Goal: Contribute content: Contribute content

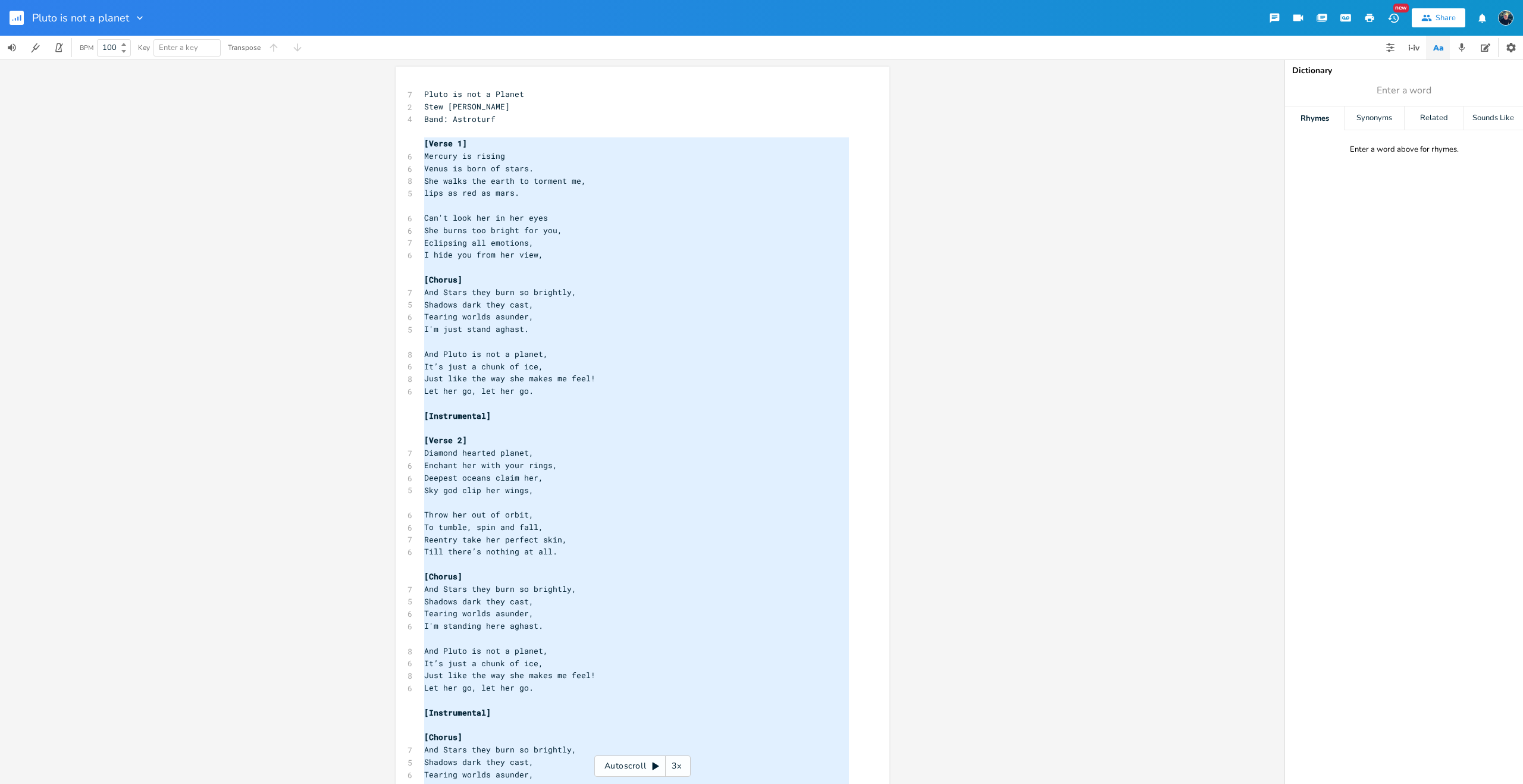
scroll to position [0, 15]
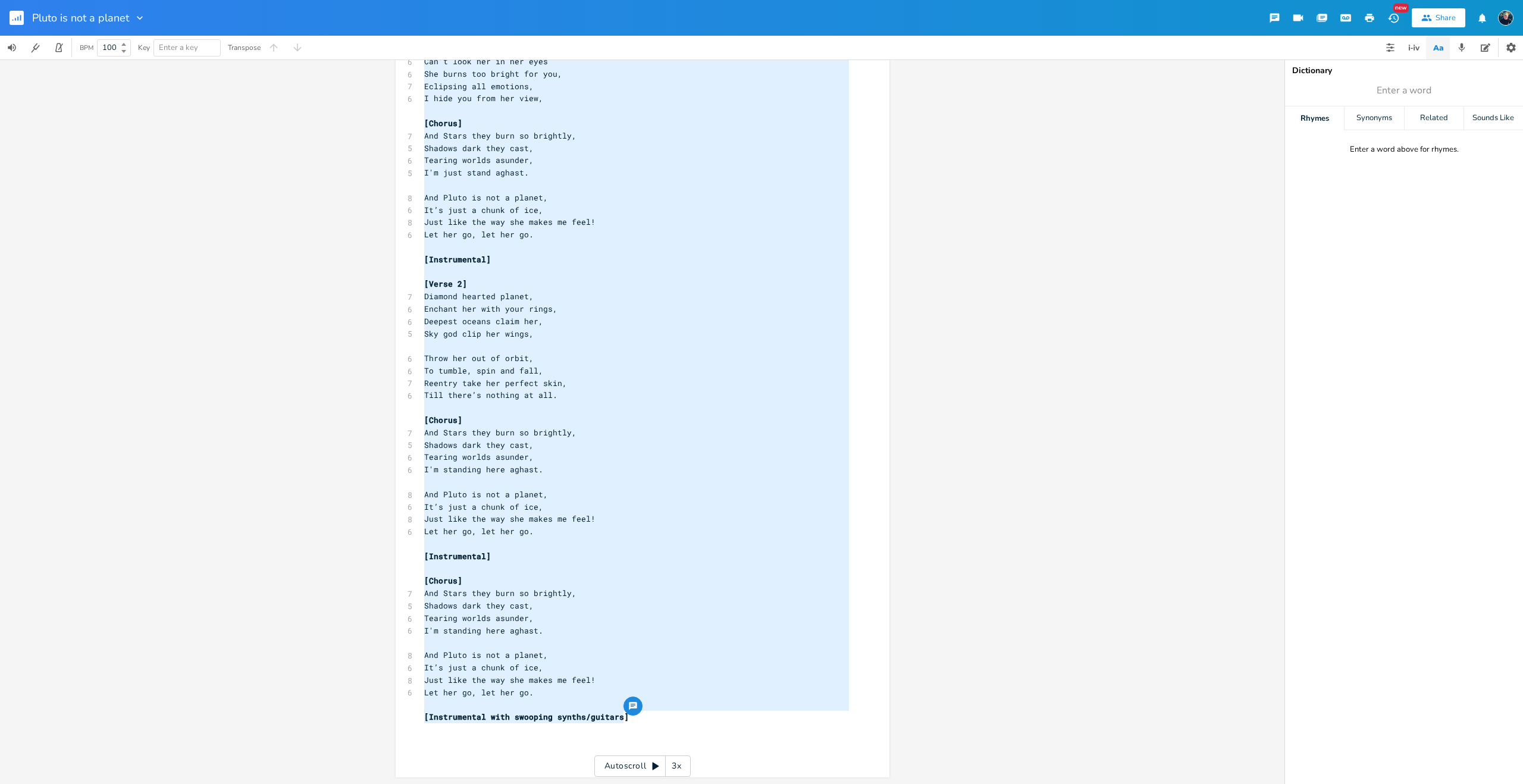
click at [611, 401] on pre "​" at bounding box center [636, 407] width 430 height 13
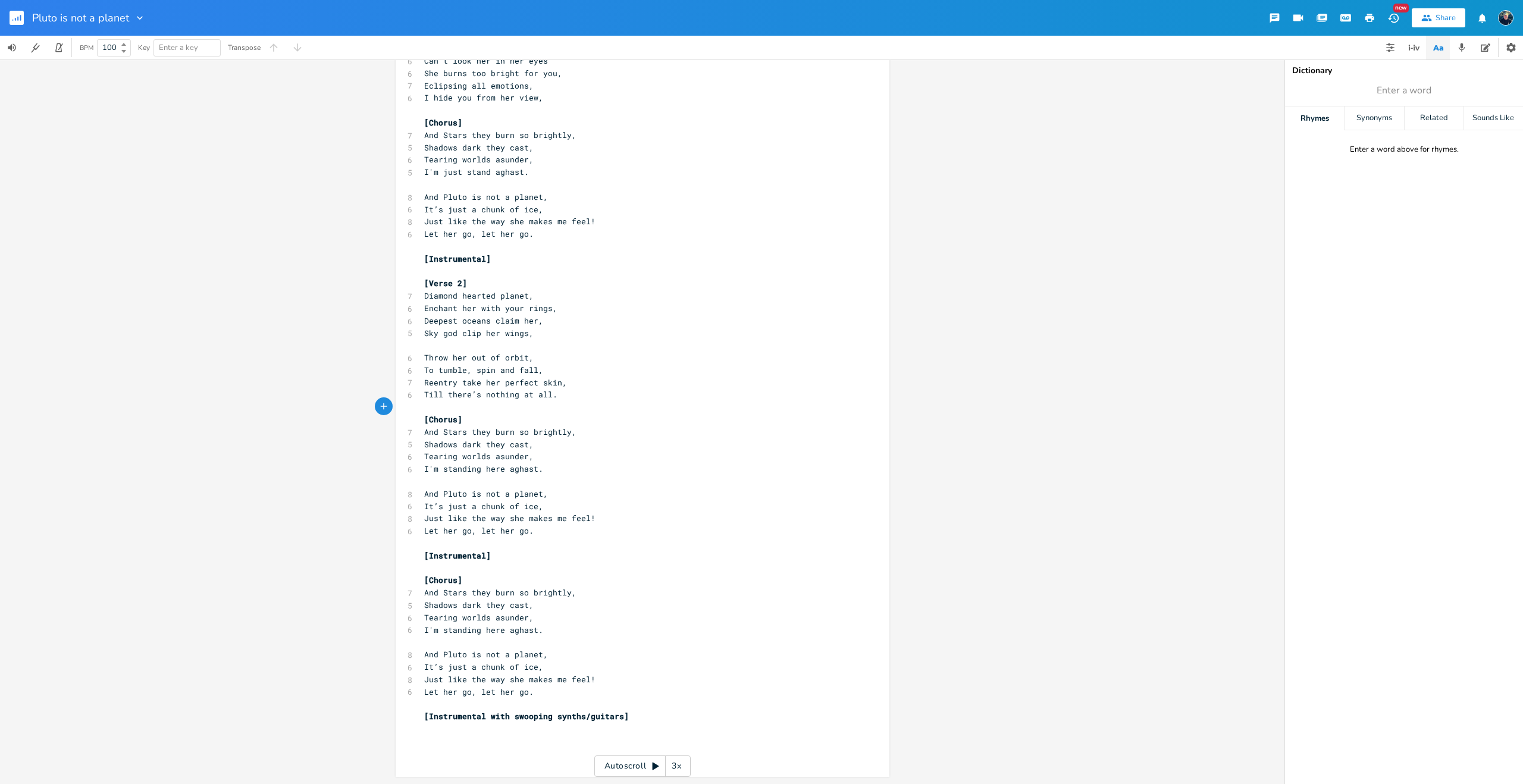
scroll to position [0, 0]
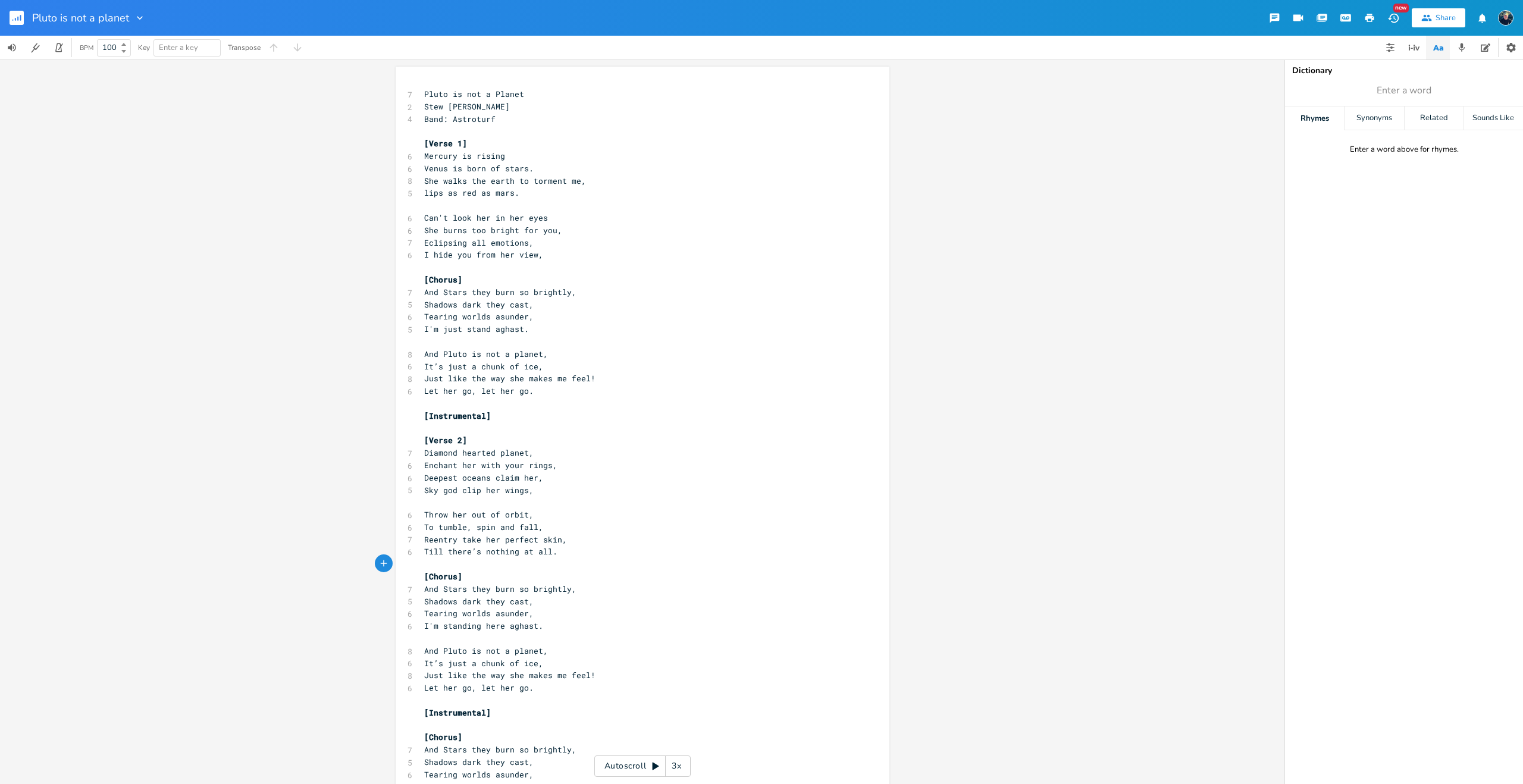
click at [1395, 19] on icon "button" at bounding box center [1393, 17] width 11 height 10
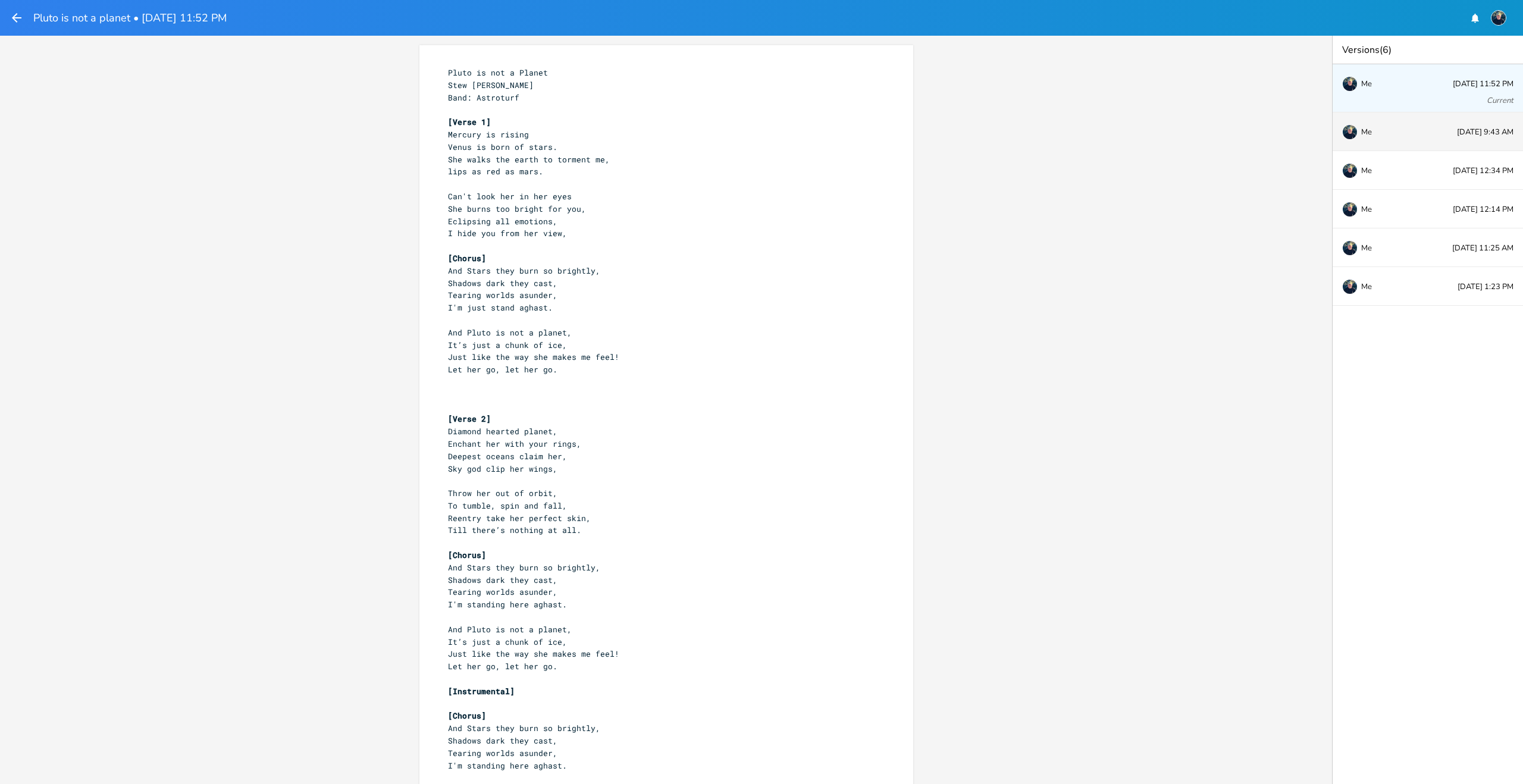
click at [1455, 131] on div "Me [DATE] 9:43 AM" at bounding box center [1428, 132] width 191 height 39
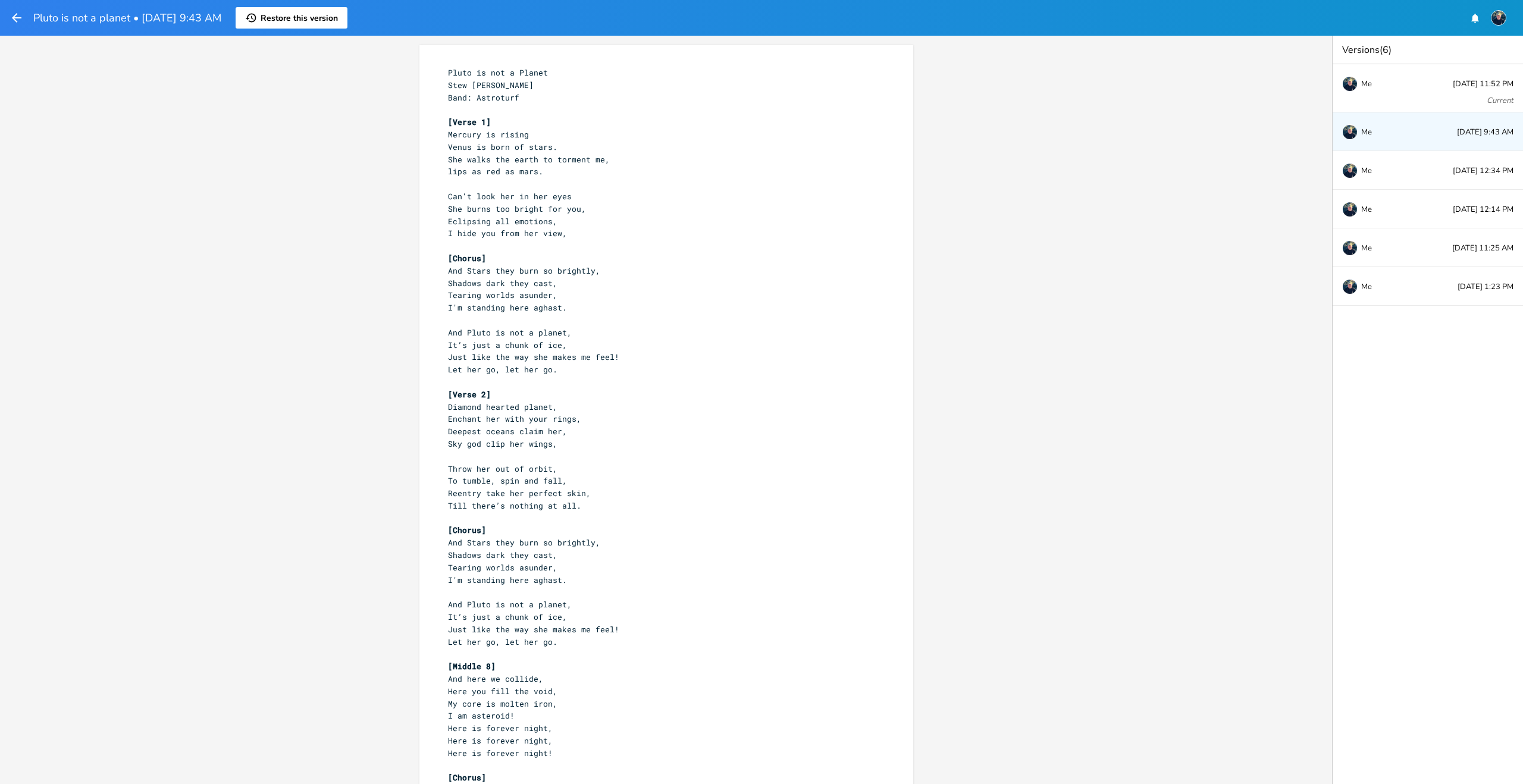
scroll to position [173, 0]
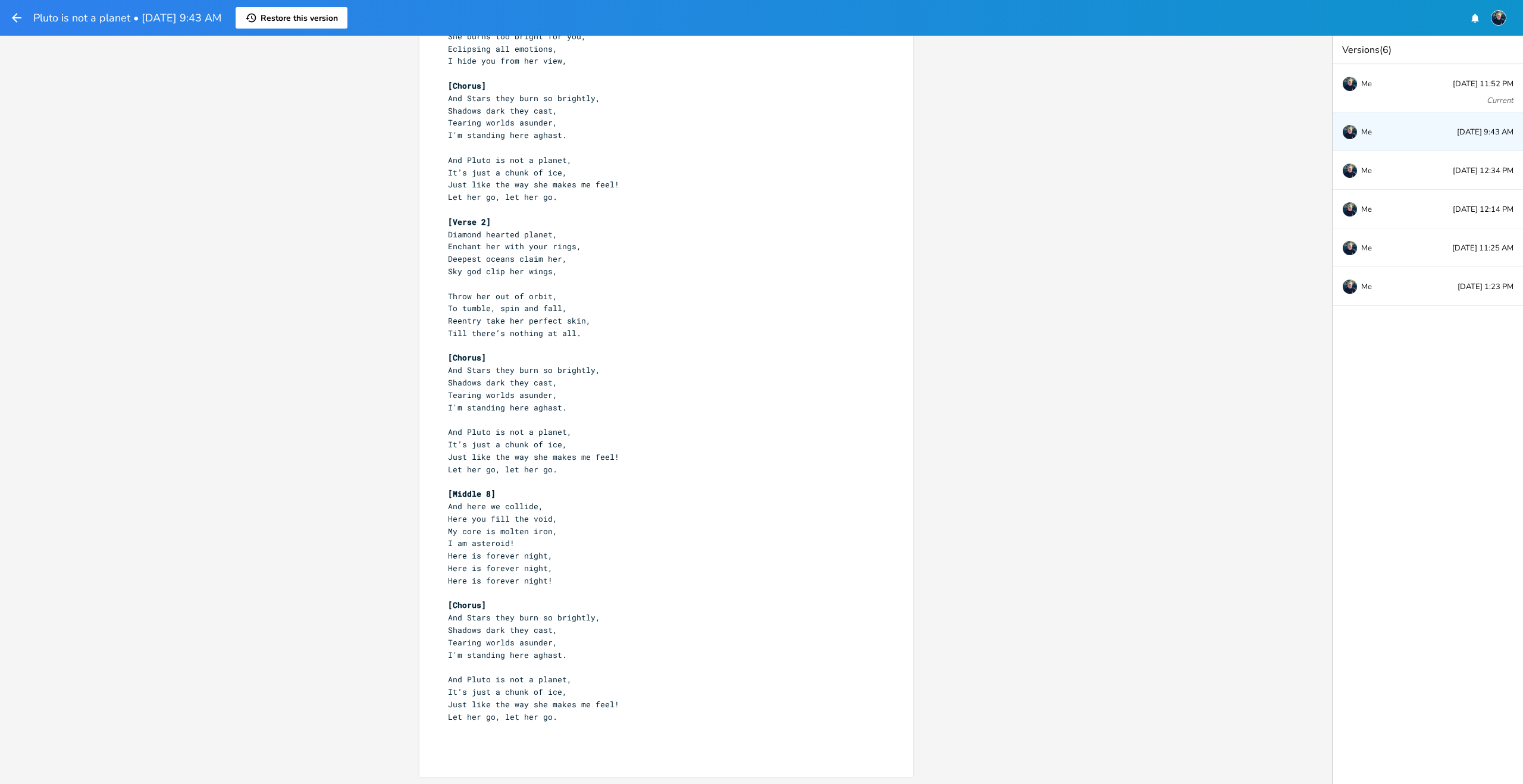
click at [560, 724] on pre "​" at bounding box center [660, 729] width 430 height 13
click at [563, 719] on pre "Let her go, let her go." at bounding box center [660, 717] width 430 height 13
click at [260, 23] on button "History Restore this version" at bounding box center [291, 18] width 112 height 22
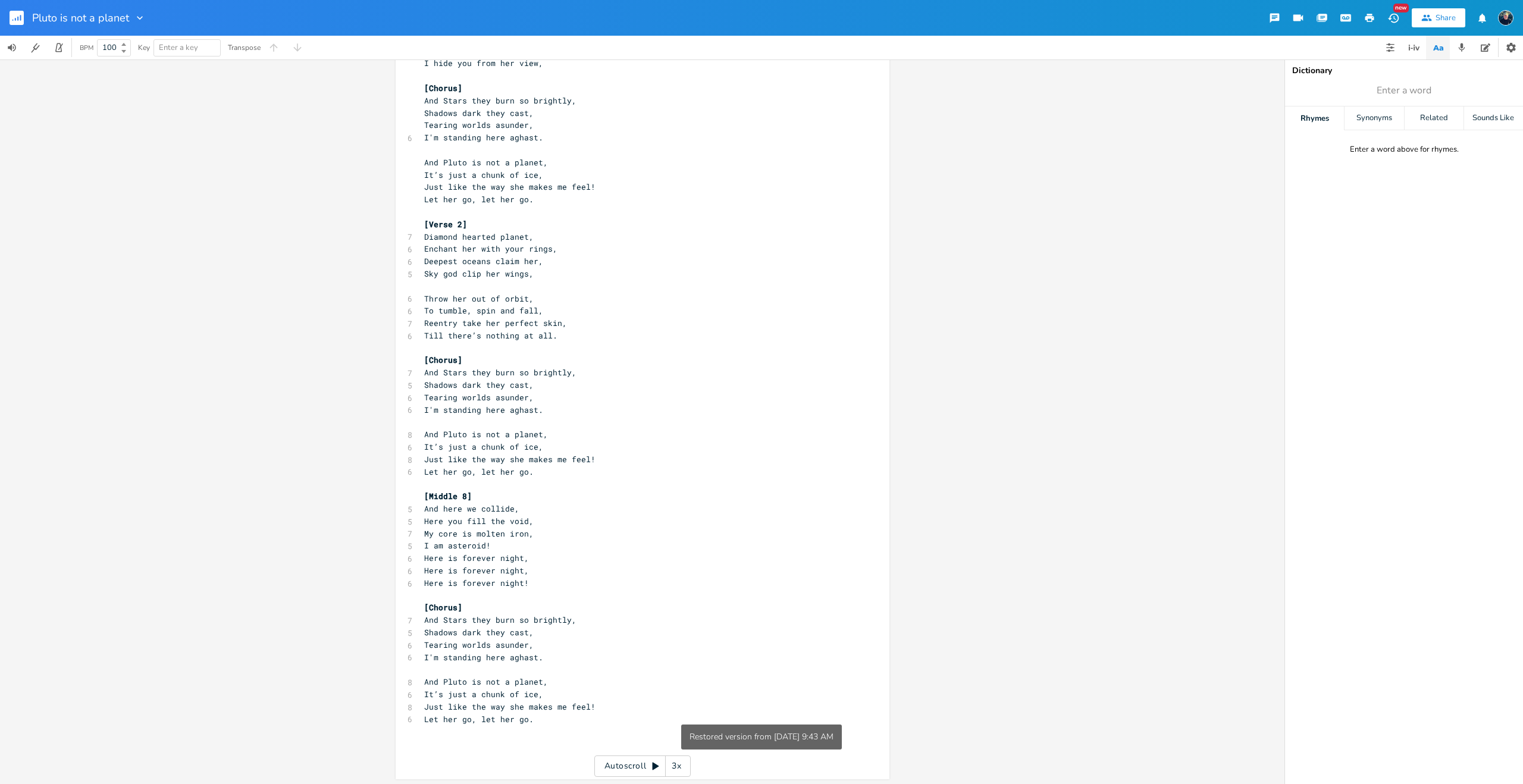
scroll to position [194, 0]
click at [540, 723] on pre "​" at bounding box center [636, 729] width 430 height 13
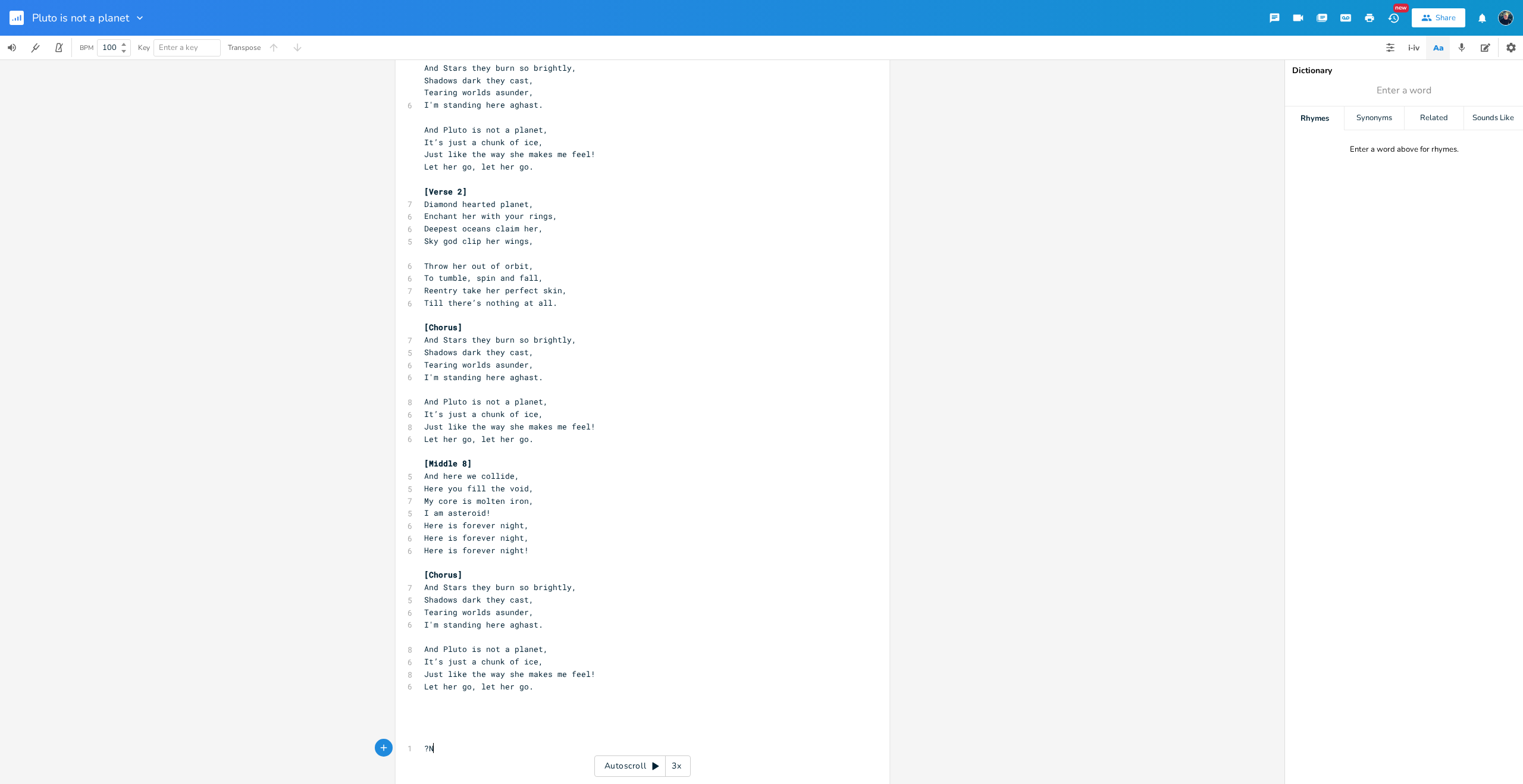
type textarea "?Now"
type textarea "New AI versiokn"
type textarea "ion"
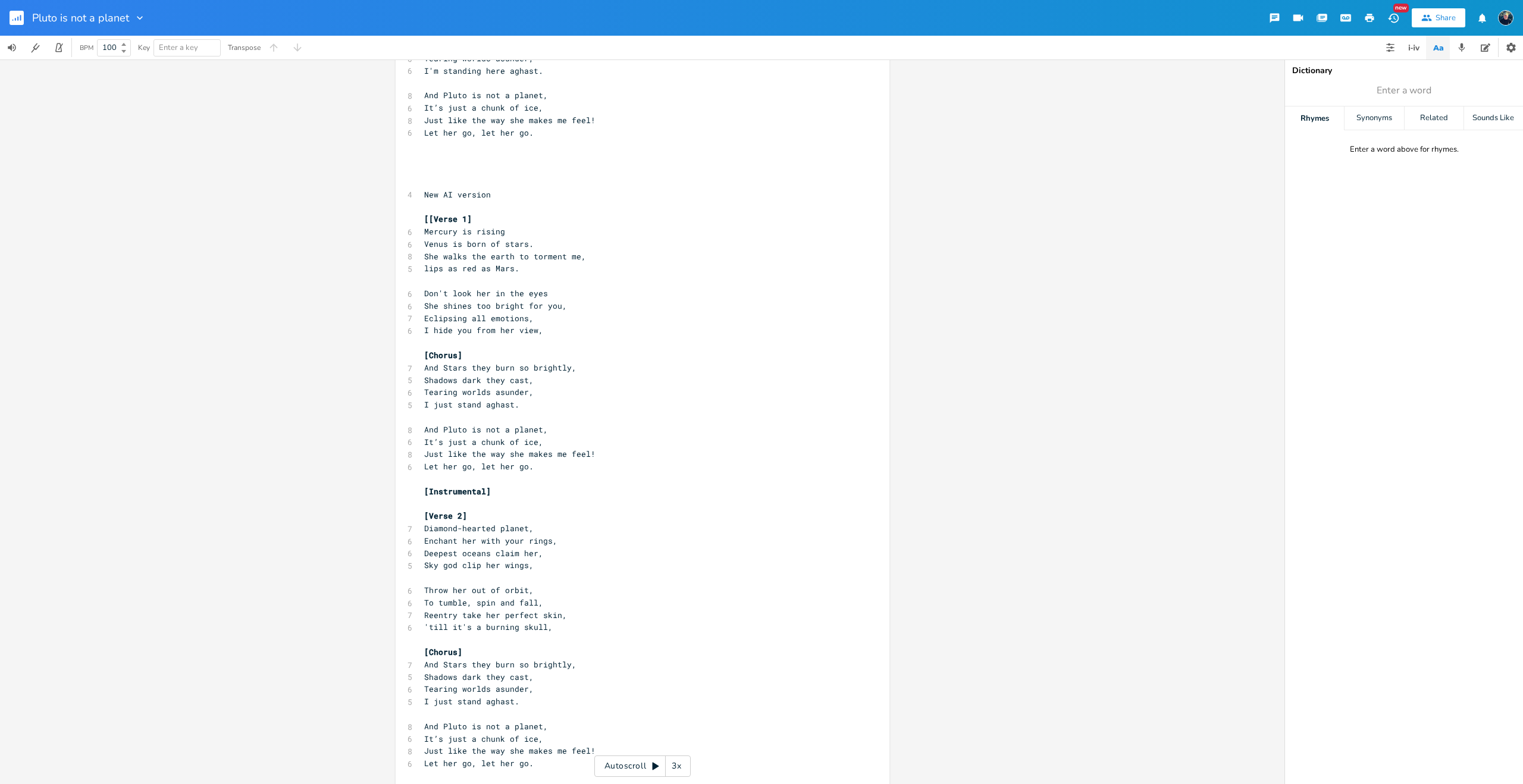
scroll to position [770, 0]
click at [425, 225] on span "[[Verse 1]" at bounding box center [448, 227] width 47 height 11
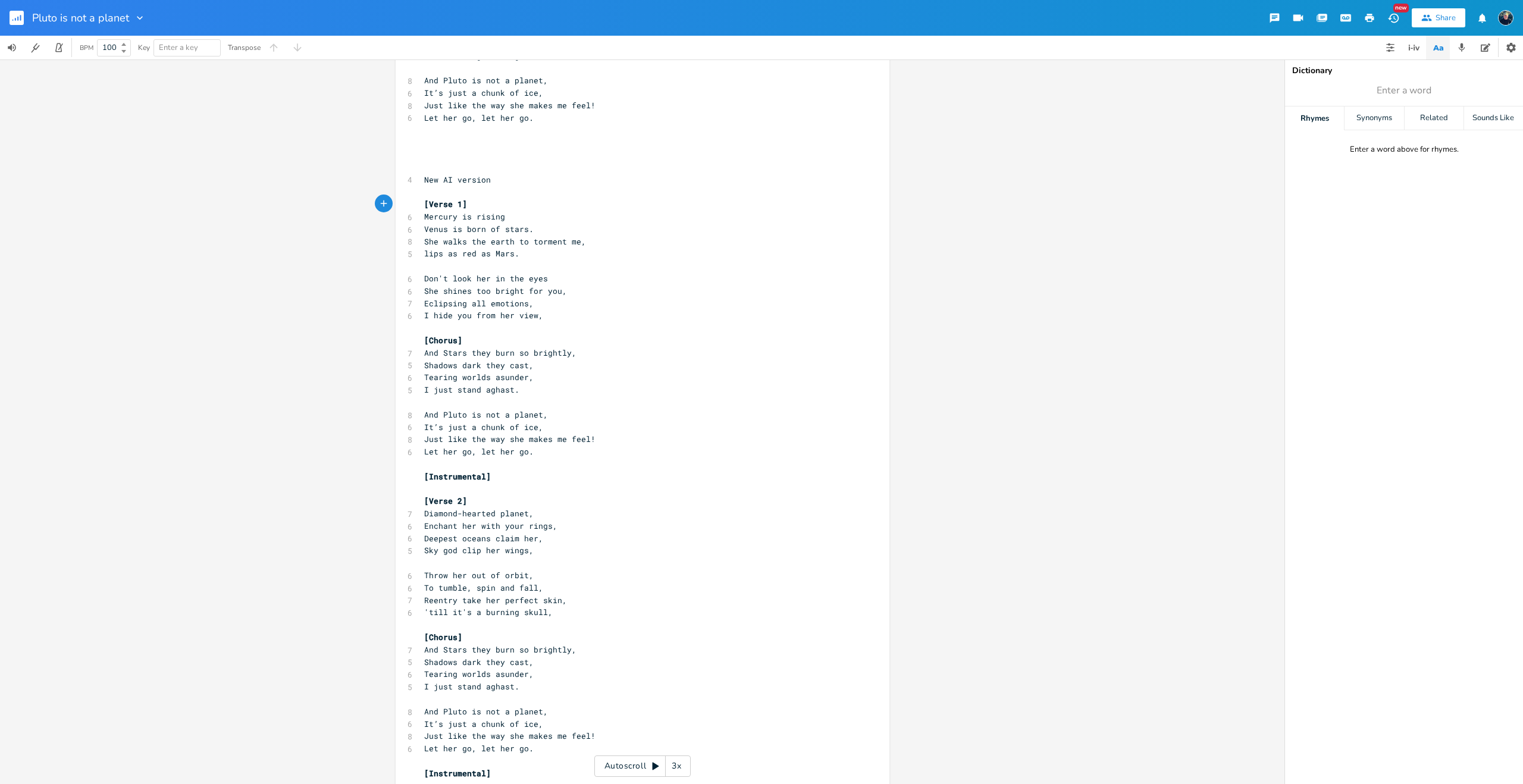
click at [483, 479] on span "[Instrumental]" at bounding box center [458, 476] width 67 height 11
click at [482, 476] on span "[Instrumental]" at bounding box center [458, 476] width 67 height 11
type textarea "- sustained chords"
type textarea "big"
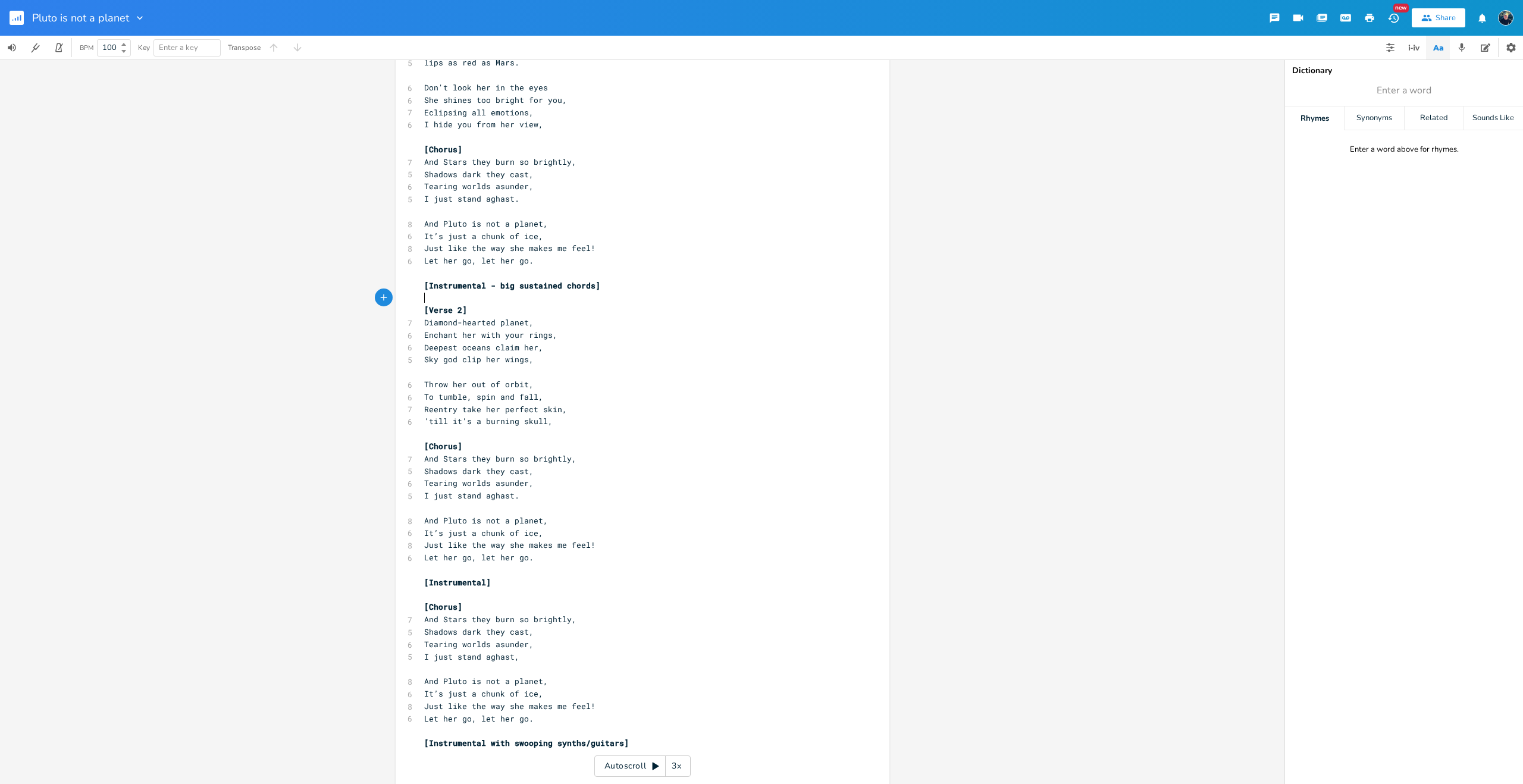
scroll to position [1000, 0]
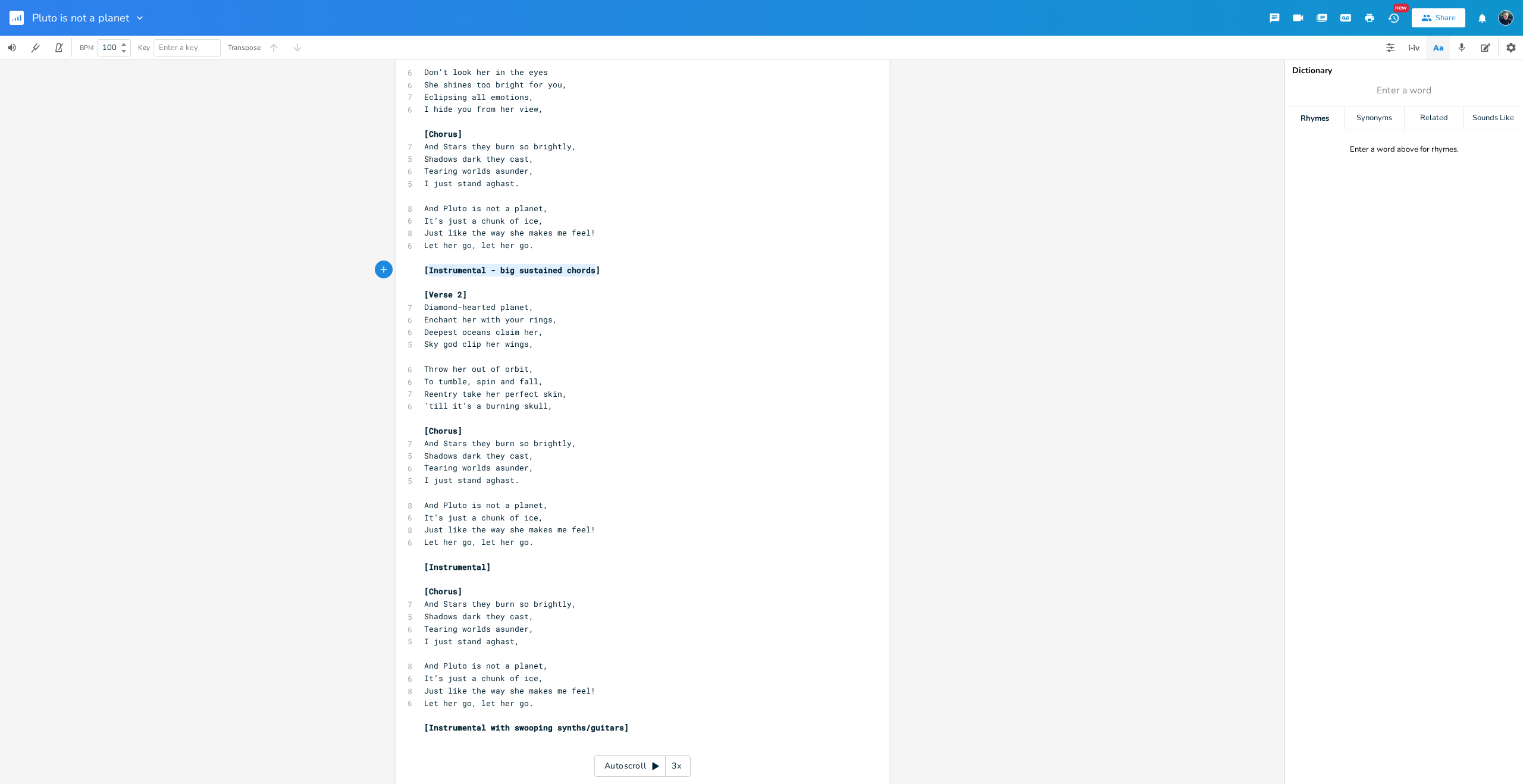
type textarea "[Instrumental - big sustained chords]"
drag, startPoint x: 608, startPoint y: 270, endPoint x: 405, endPoint y: 271, distance: 203.0
drag, startPoint x: 499, startPoint y: 568, endPoint x: 490, endPoint y: 569, distance: 9.1
click at [491, 569] on pre "[Instrumental]" at bounding box center [636, 567] width 430 height 13
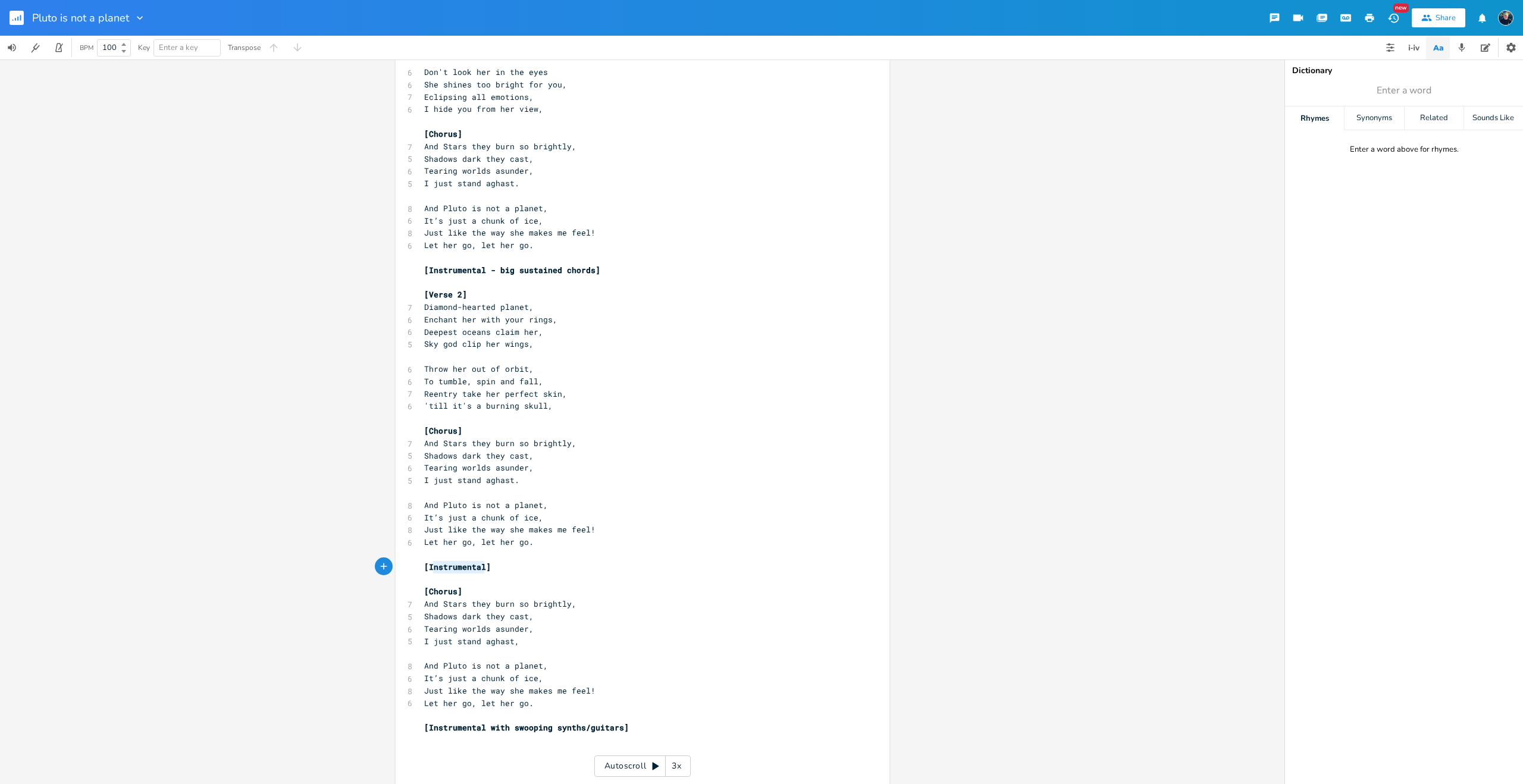
type textarea "Instrumental"
drag, startPoint x: 479, startPoint y: 566, endPoint x: 426, endPoint y: 568, distance: 53.0
click at [426, 568] on span "[Instrumental]" at bounding box center [458, 567] width 67 height 11
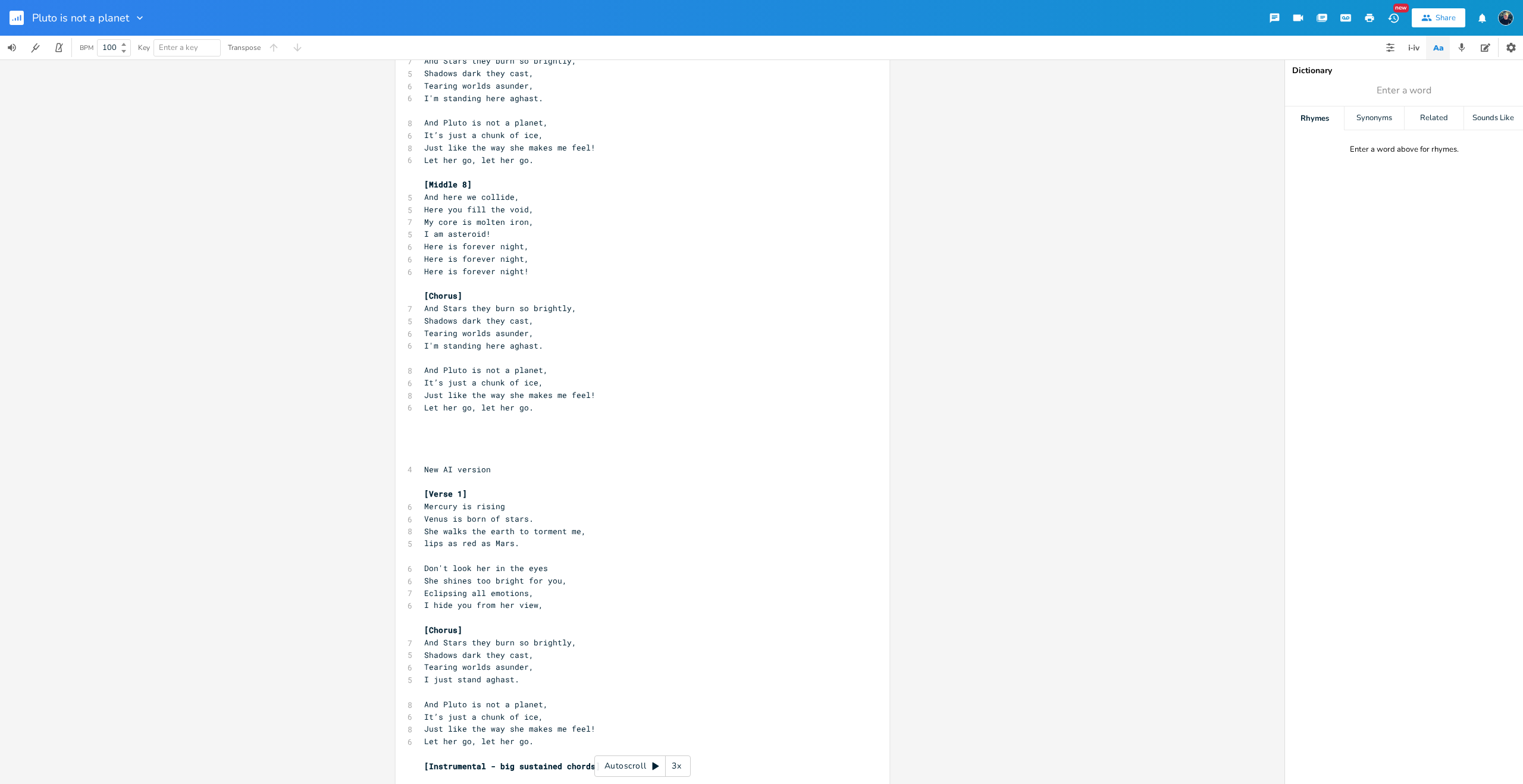
scroll to position [374, 0]
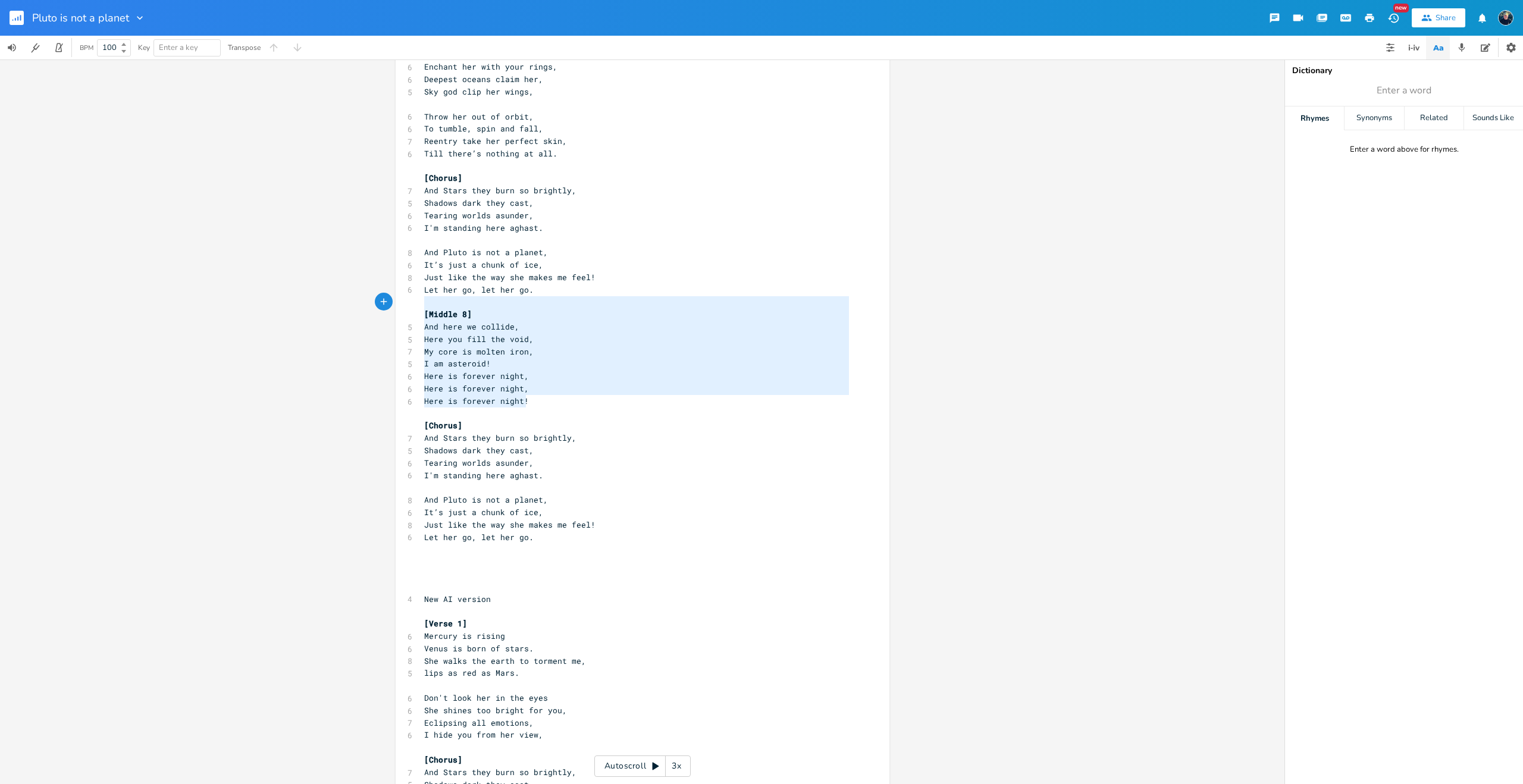
type textarea "[Middle 8] And here we collide, Here you fill the void, My core is molten iron,…"
drag, startPoint x: 527, startPoint y: 402, endPoint x: 413, endPoint y: 312, distance: 145.2
click at [413, 312] on div "[Middle 8] And here we collide, Here you fill the void, My core is molten iron,…" at bounding box center [642, 566] width 494 height 1746
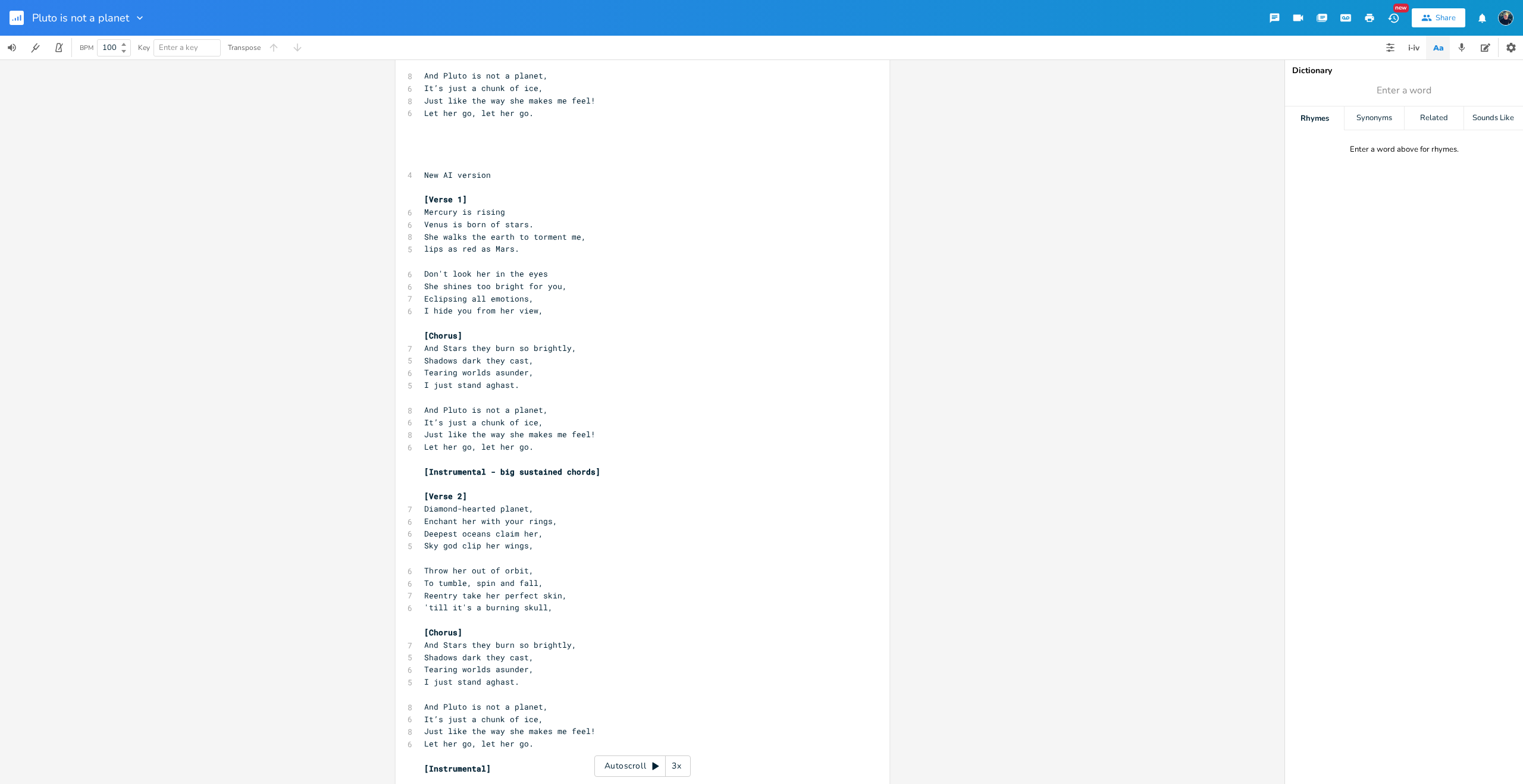
scroll to position [813, 0]
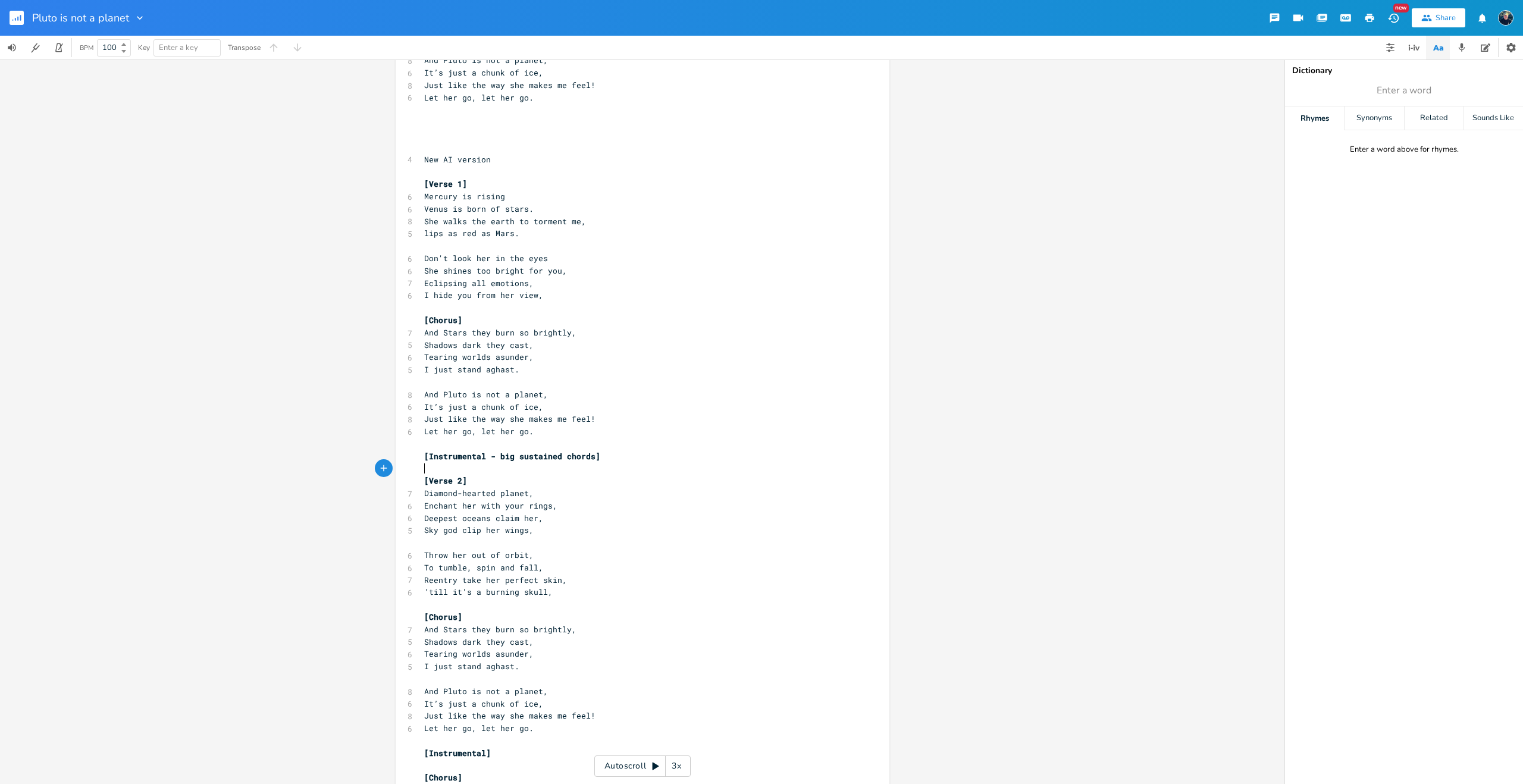
click at [499, 464] on pre "​" at bounding box center [636, 469] width 430 height 13
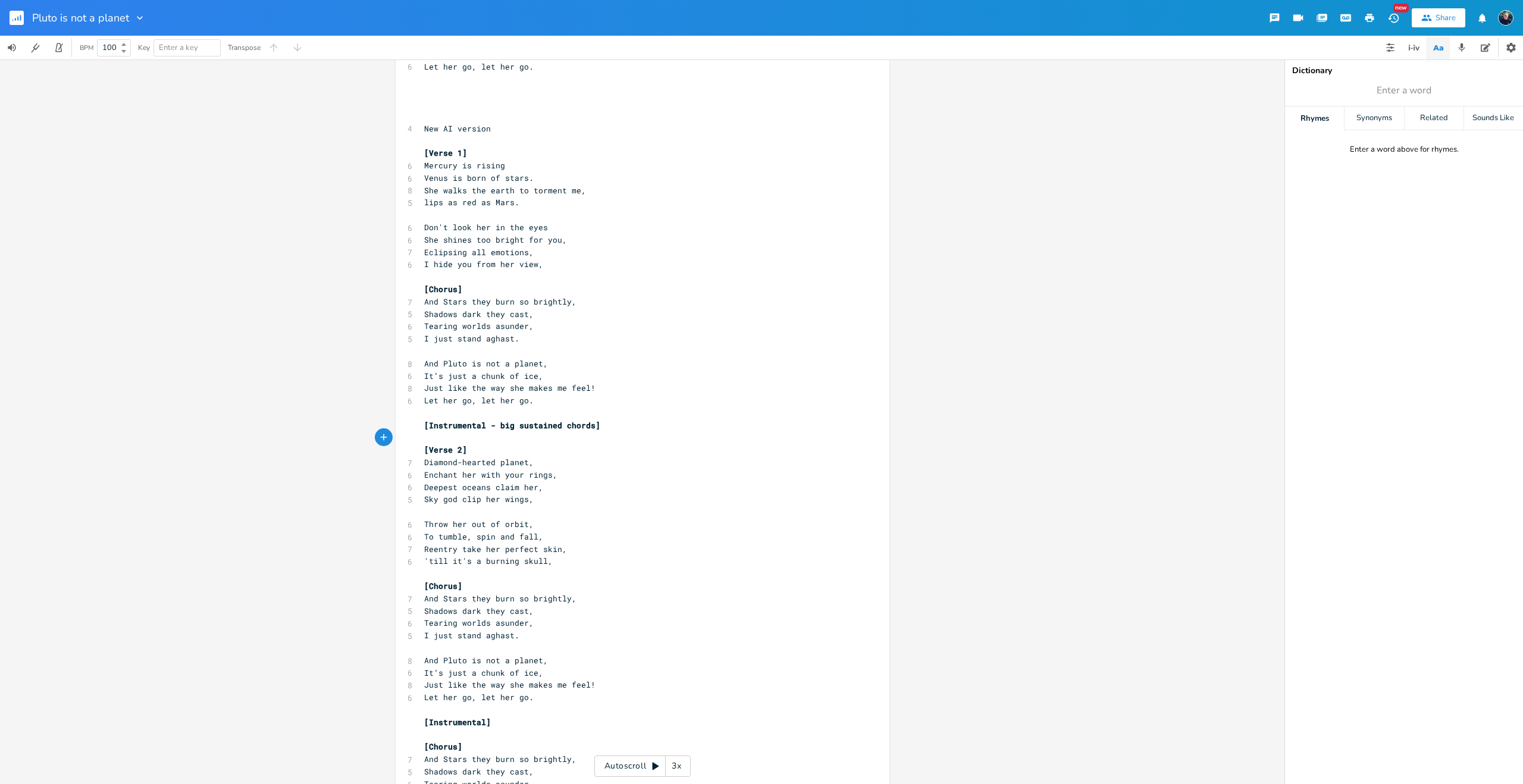
scroll to position [891, 0]
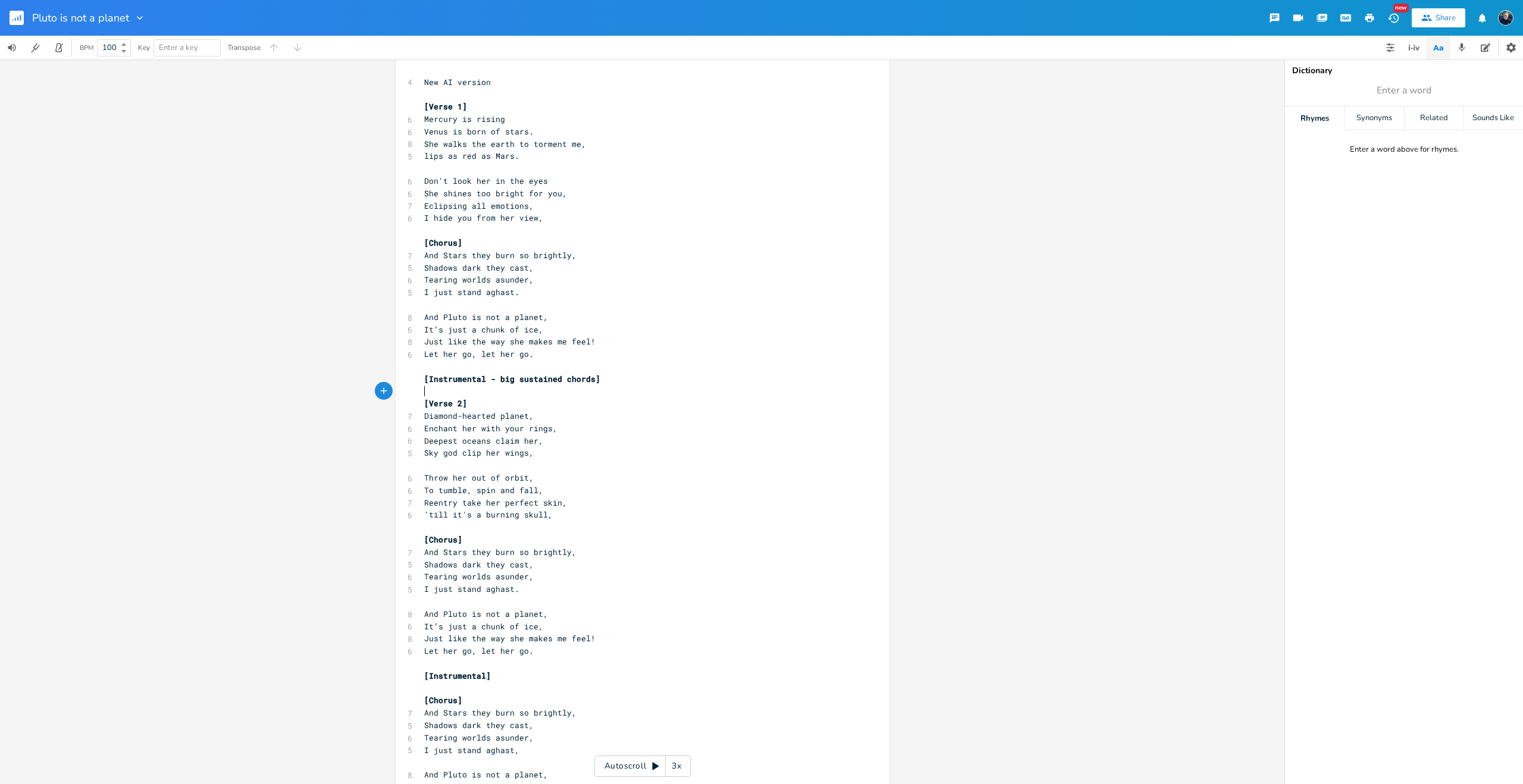
click at [528, 663] on pre "​" at bounding box center [636, 663] width 430 height 13
type textarea "["
paste textarea
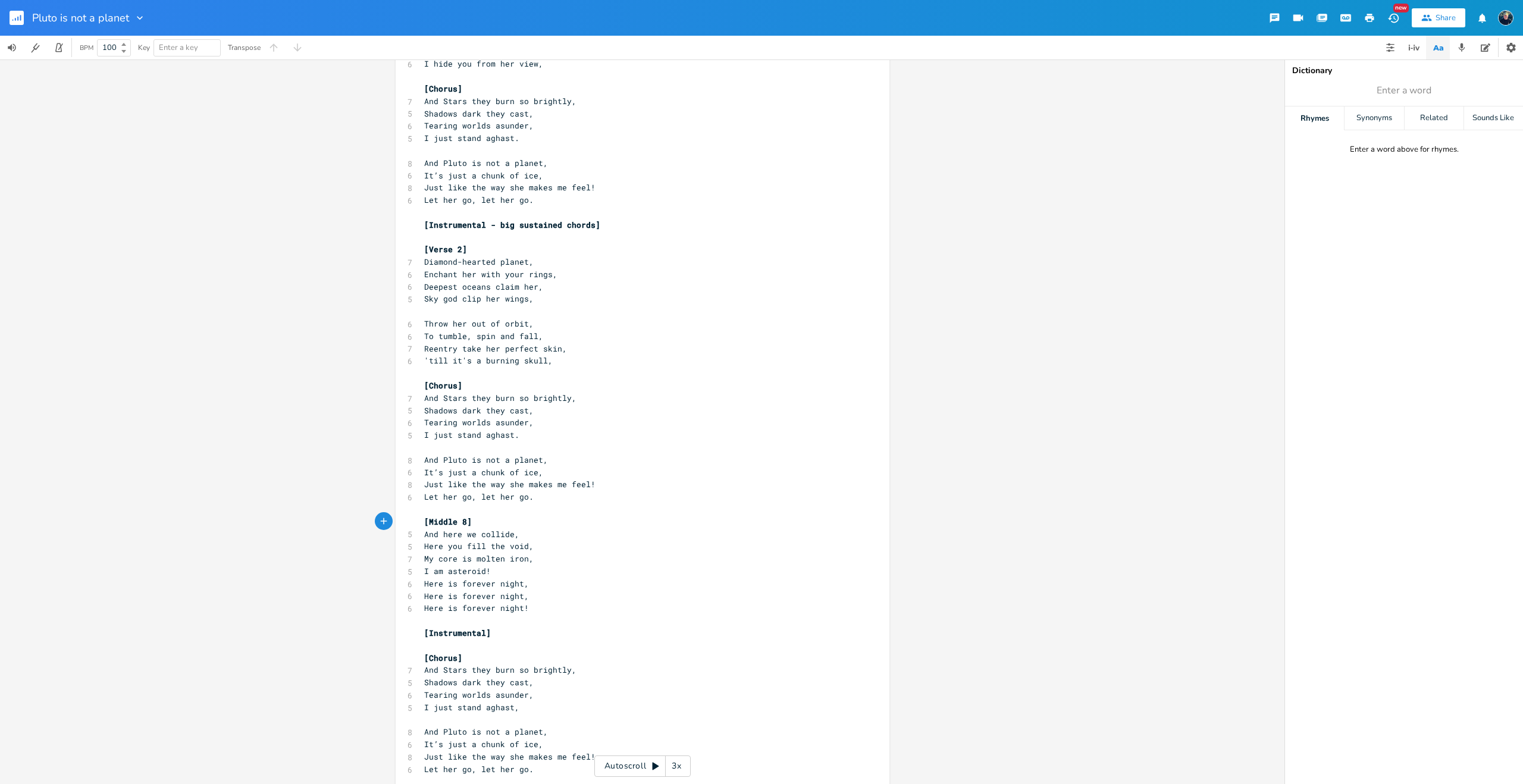
scroll to position [1075, 0]
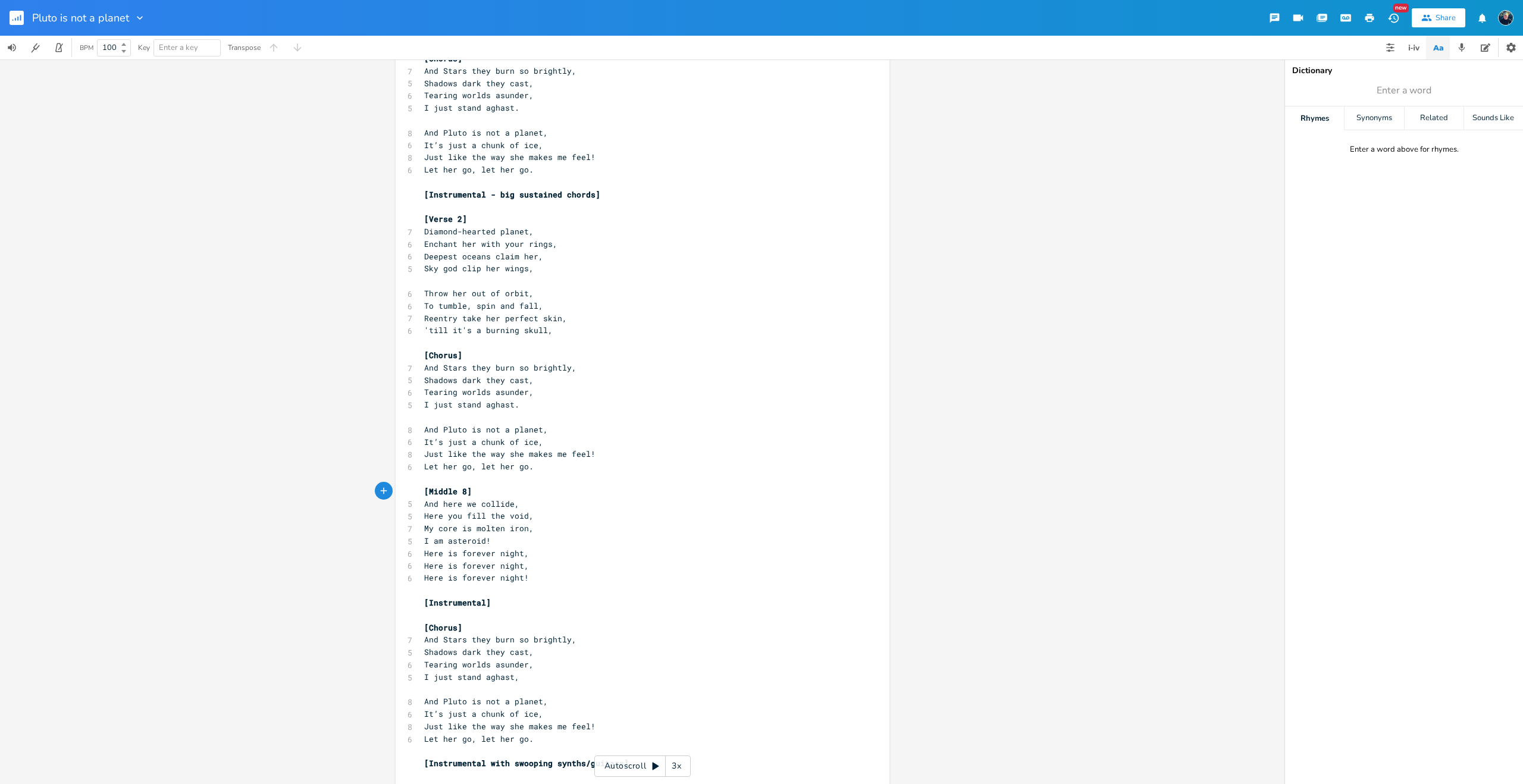
click at [480, 604] on span "[Instrumental]" at bounding box center [458, 602] width 67 height 11
type textarea "- big stustain"
type textarea "ustained co"
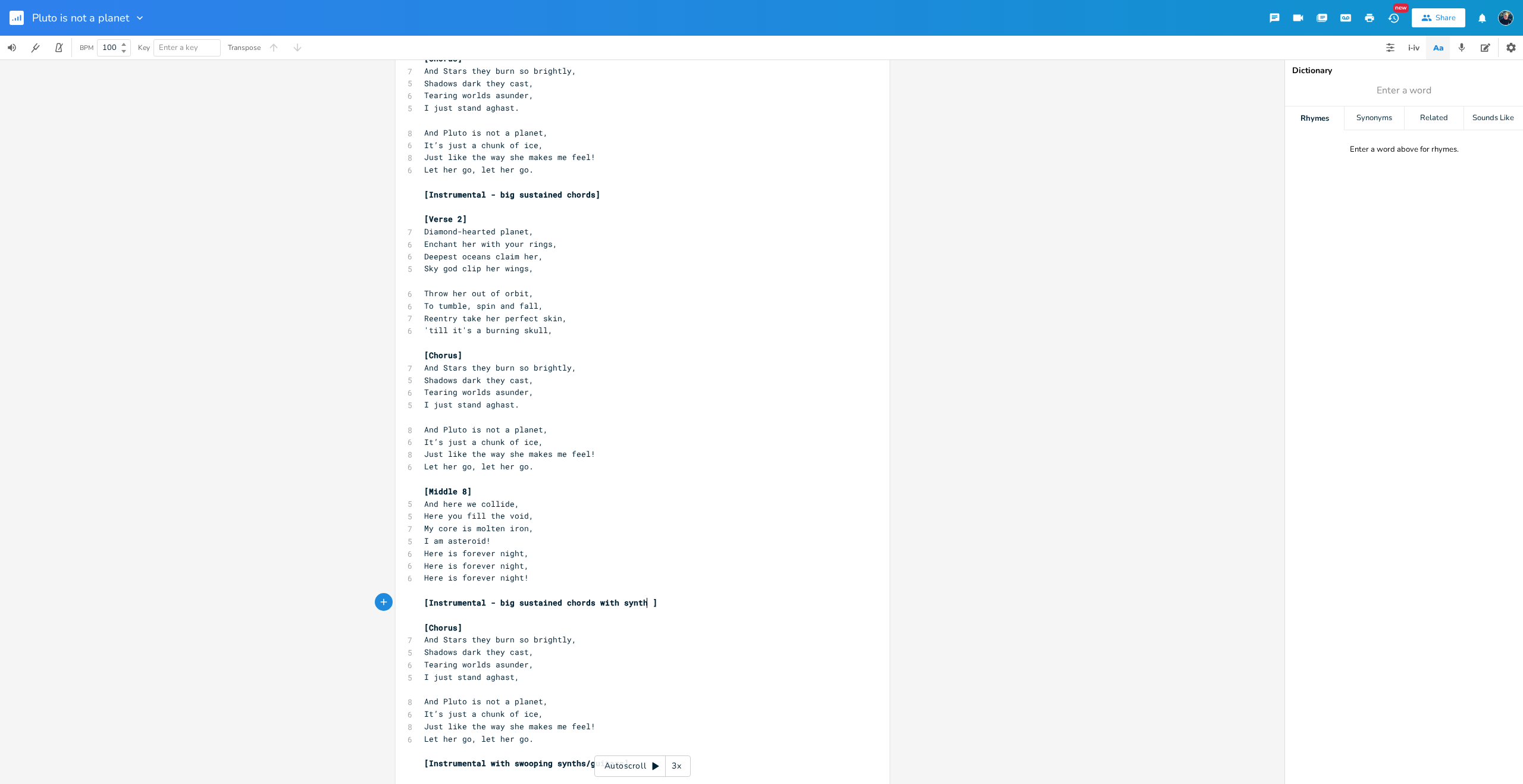
type textarea "hords with synth"
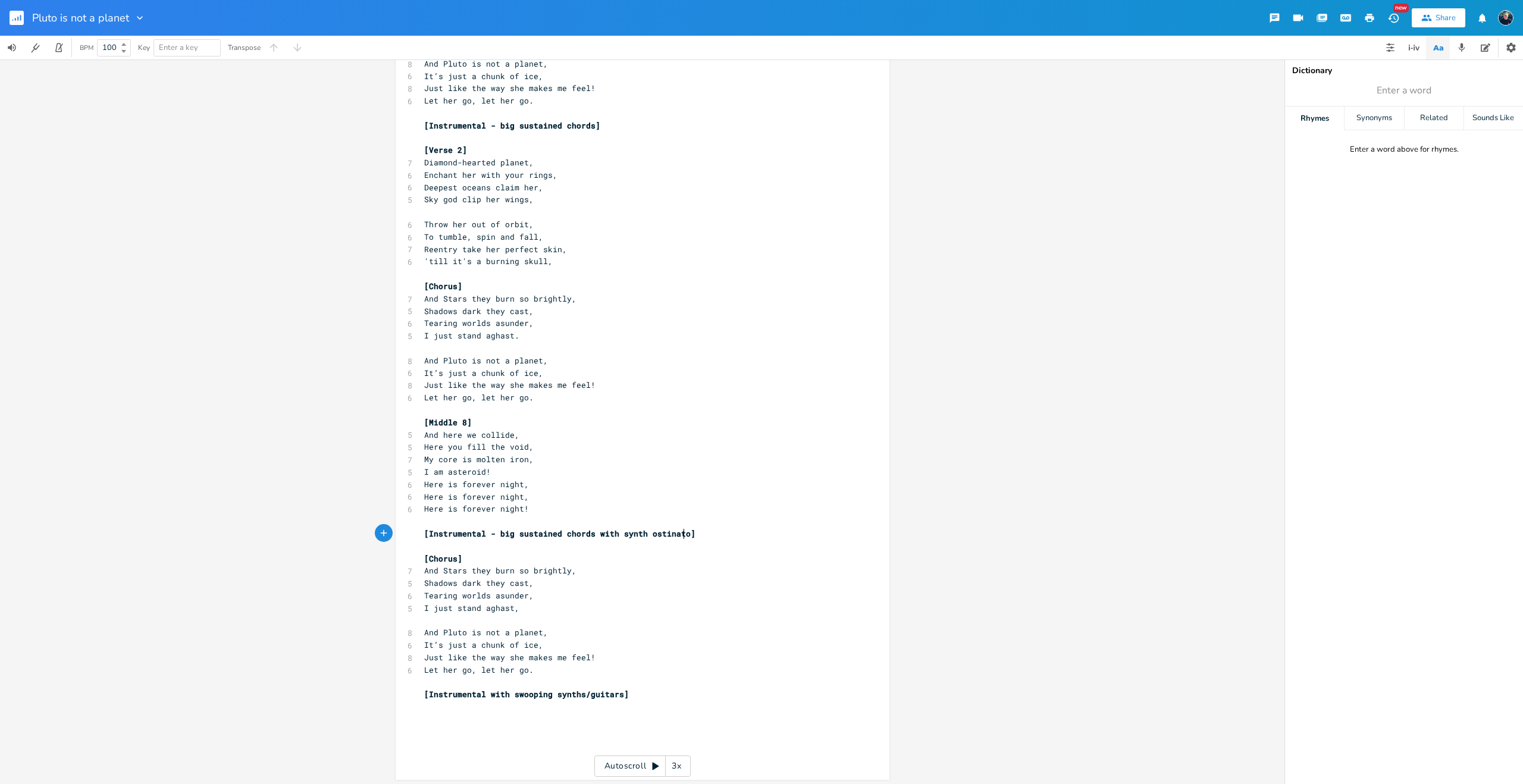
scroll to position [1147, 0]
click at [617, 691] on span "[Instrumental with swooping synths/guitars]" at bounding box center [527, 692] width 205 height 11
paste textarea
type textarea "with synth ostinato"
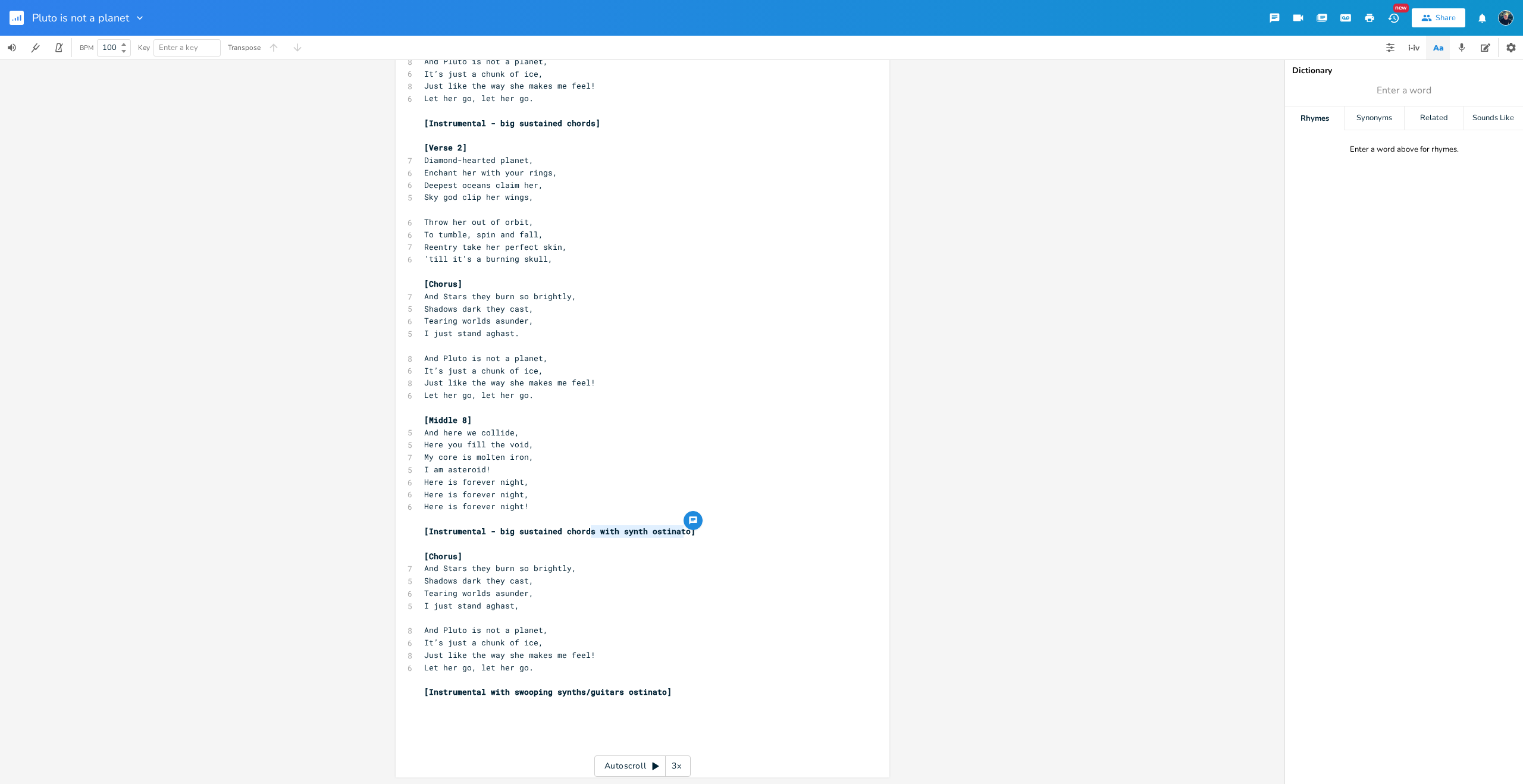
drag, startPoint x: 680, startPoint y: 532, endPoint x: 588, endPoint y: 533, distance: 92.0
click at [588, 533] on span "[Instrumental - big sustained chords with synth ostinato]" at bounding box center [560, 531] width 272 height 11
click at [620, 693] on span "[Instrumental with swooping synths/guitars ostinato]" at bounding box center [548, 692] width 248 height 11
paste textarea
click at [623, 691] on span "[Instrumental with swooping synths/guitars with synth ostinatoostinato]" at bounding box center [596, 692] width 343 height 11
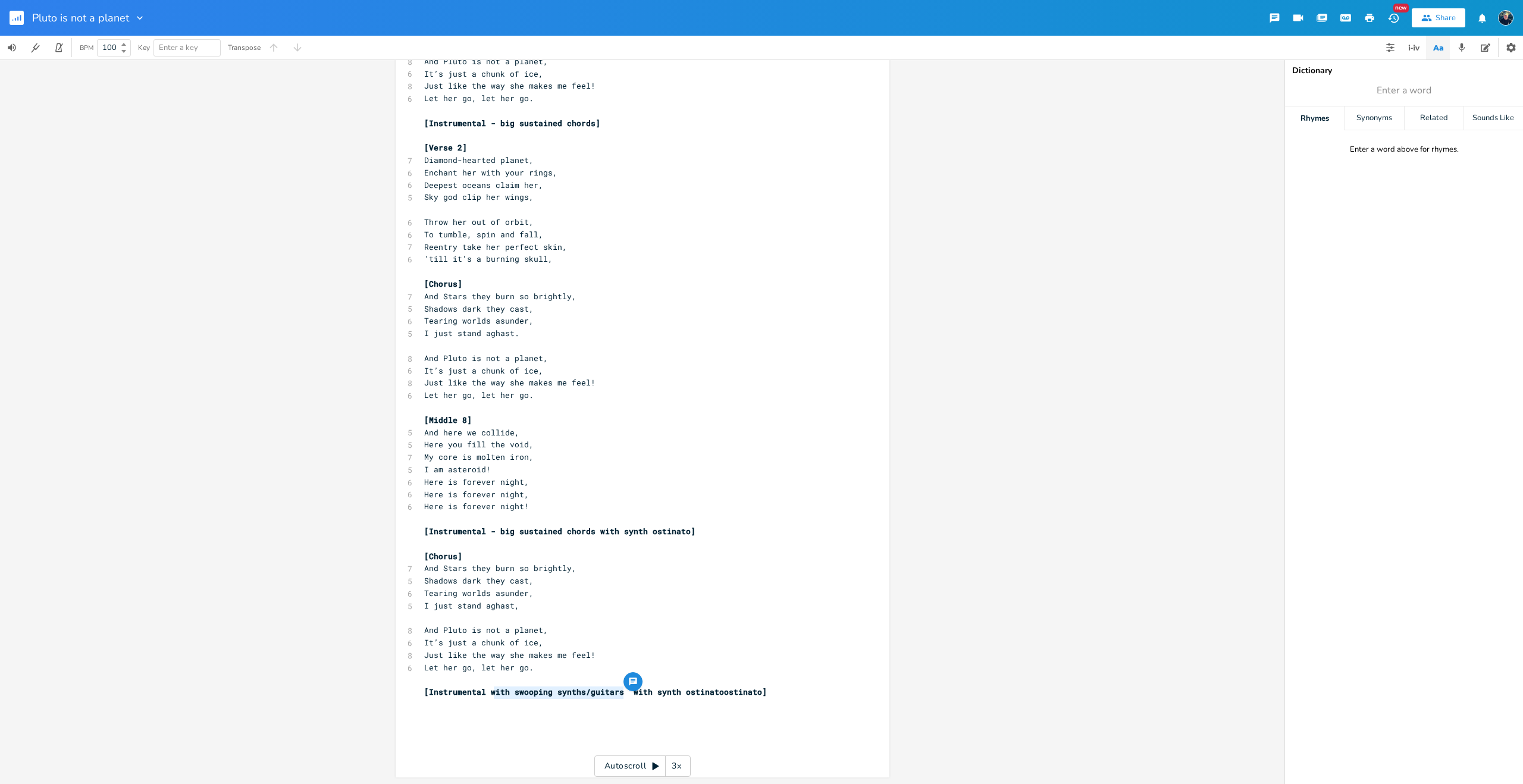
type textarea "with swooping synths/guitars"
drag, startPoint x: 620, startPoint y: 696, endPoint x: 486, endPoint y: 691, distance: 134.1
click at [486, 691] on span "[Instrumental with swooping synths/guitars with synth ostinatoostinato]" at bounding box center [596, 692] width 343 height 11
type textarea "- Big"
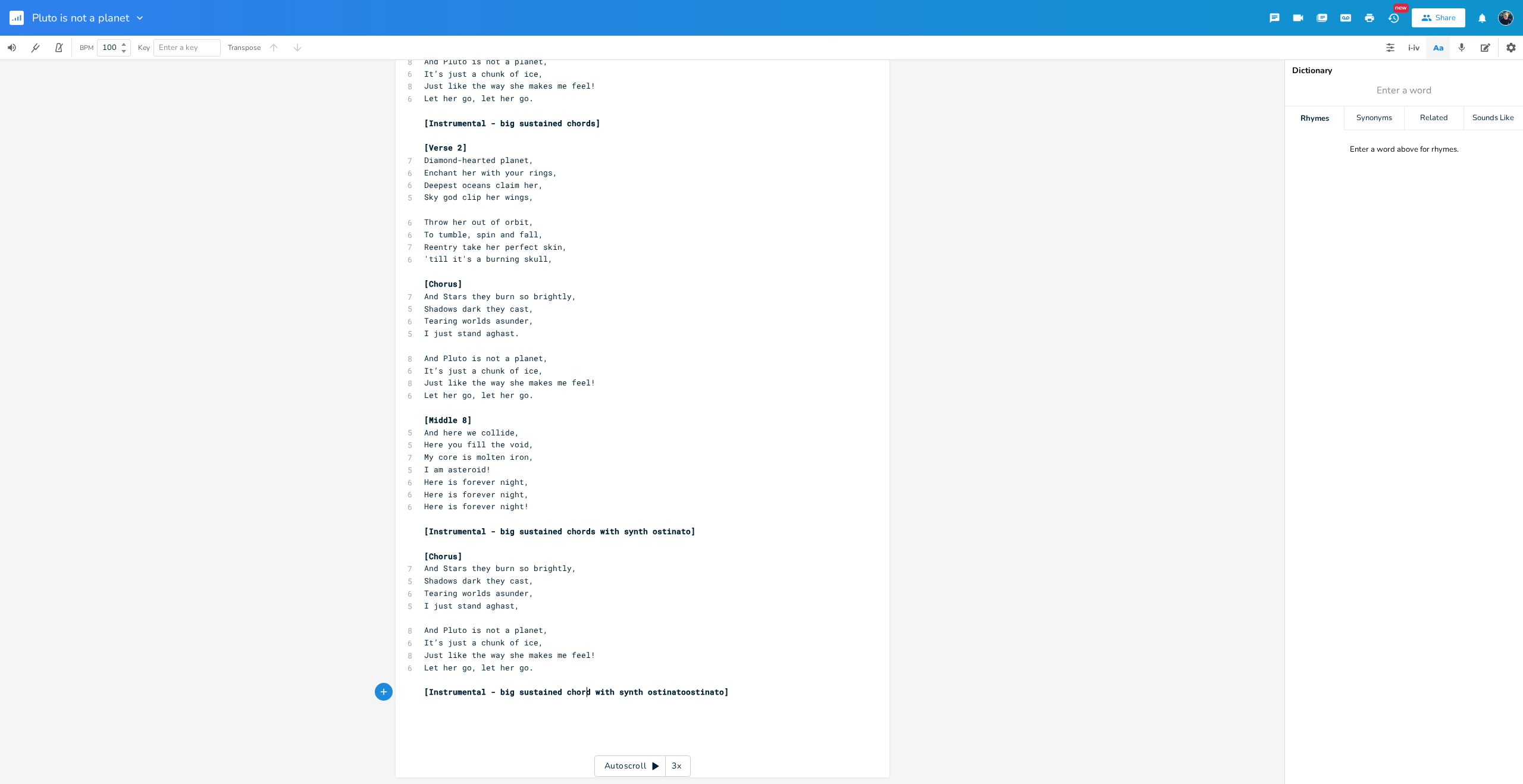
type textarea "big sustained chords"
type textarea "and guitar"
type textarea "/synth solo"
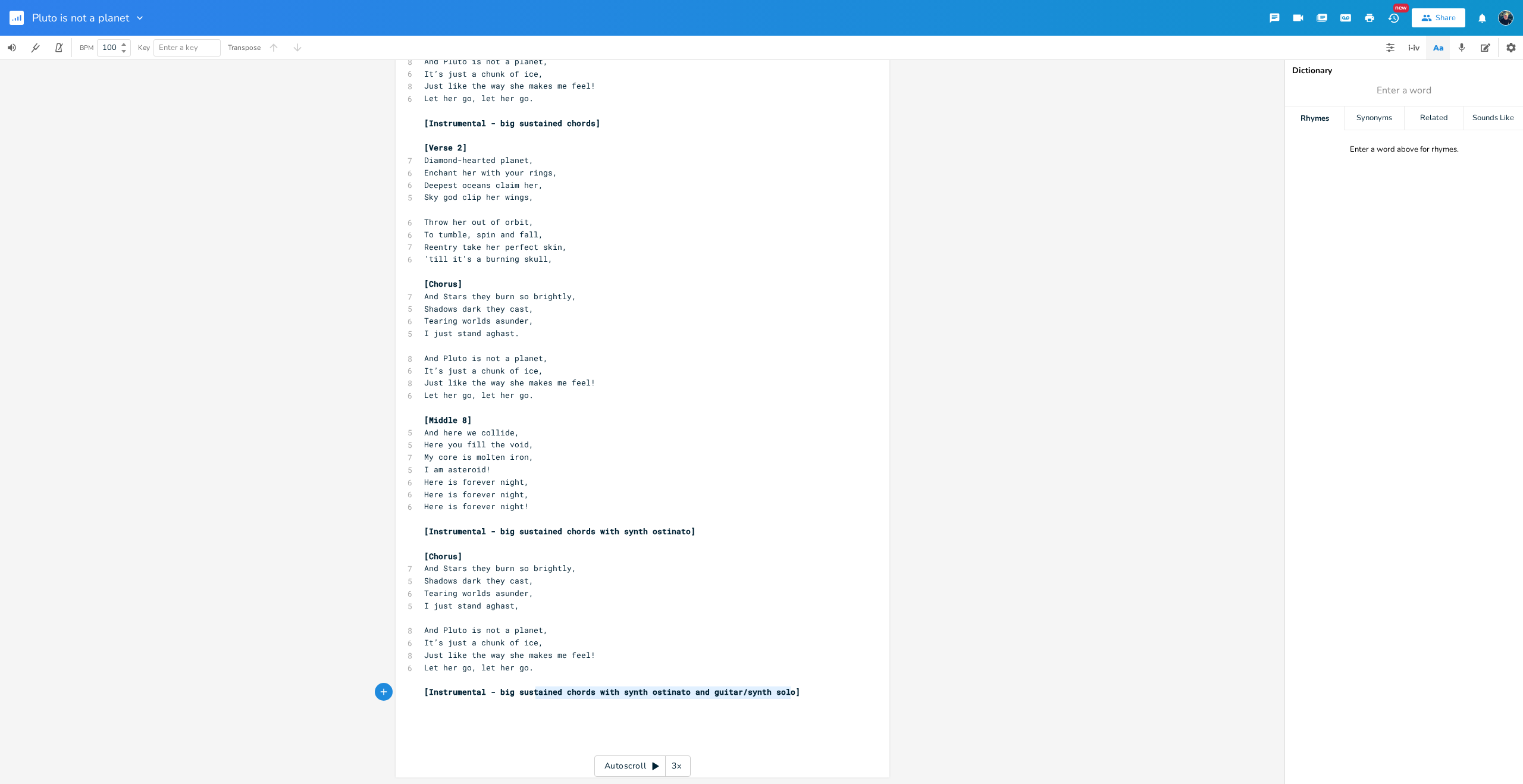
type textarea "mental - big sustained chords with synth ostinato and guitar/synth solo]"
type textarea "[Instrumental - big sustained chords with synth ostinato and guitar/synth solo]"
drag, startPoint x: 795, startPoint y: 692, endPoint x: 416, endPoint y: 695, distance: 379.0
type textarea "ental - big sustained chords with synth ostinato]"
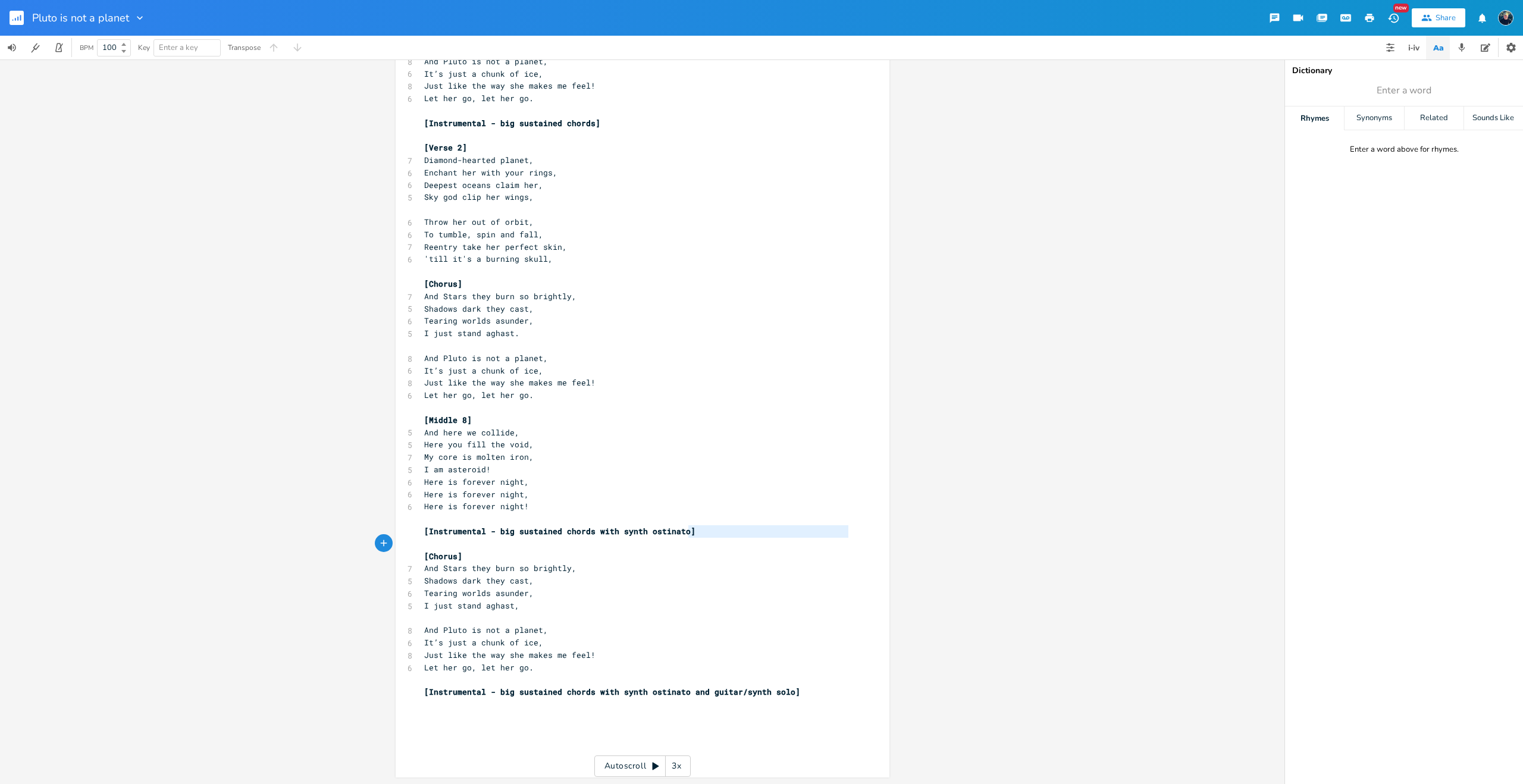
type textarea "[Instrumental - big sustained chords with synth ostinato]"
drag, startPoint x: 701, startPoint y: 538, endPoint x: 401, endPoint y: 536, distance: 300.0
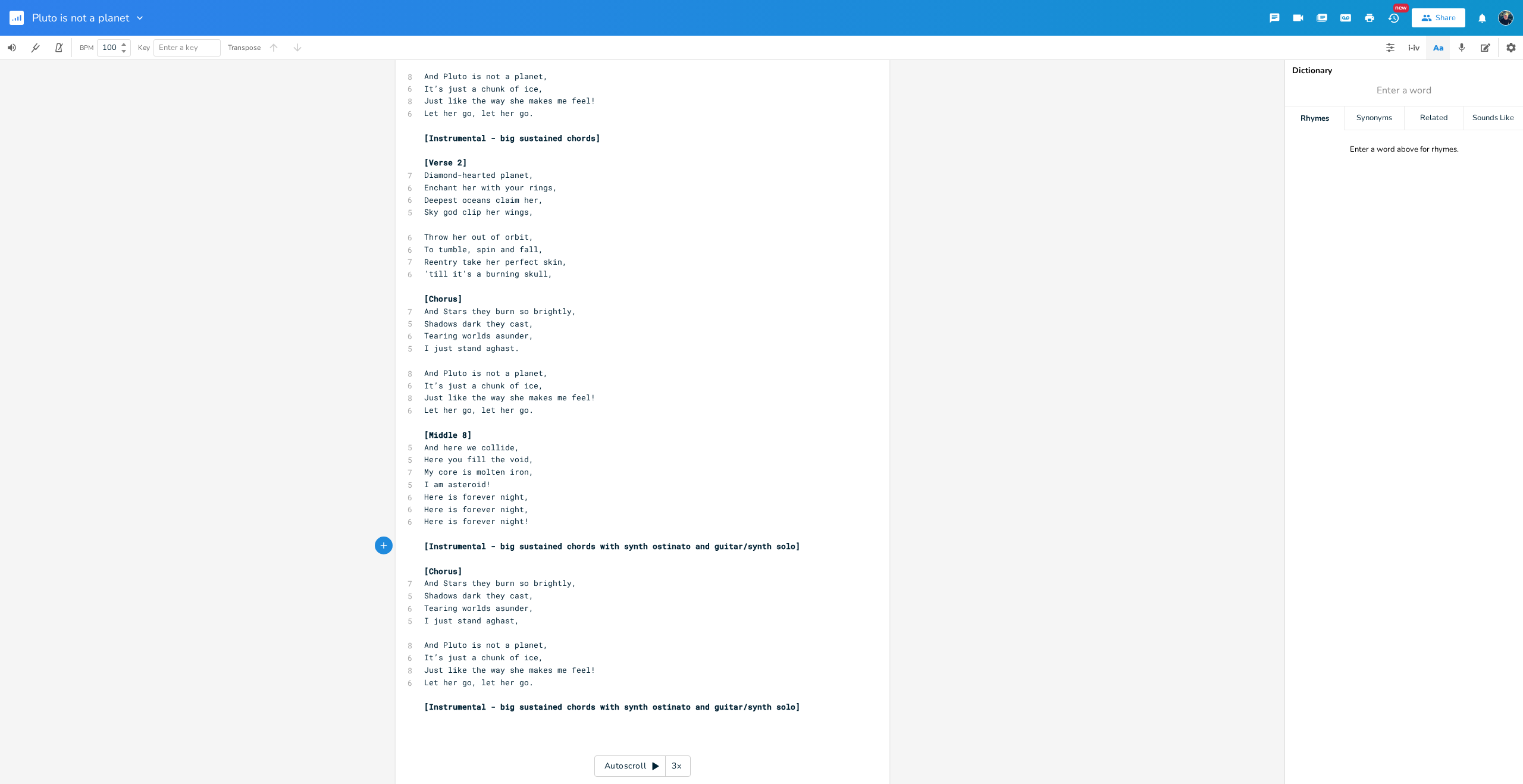
scroll to position [1147, 0]
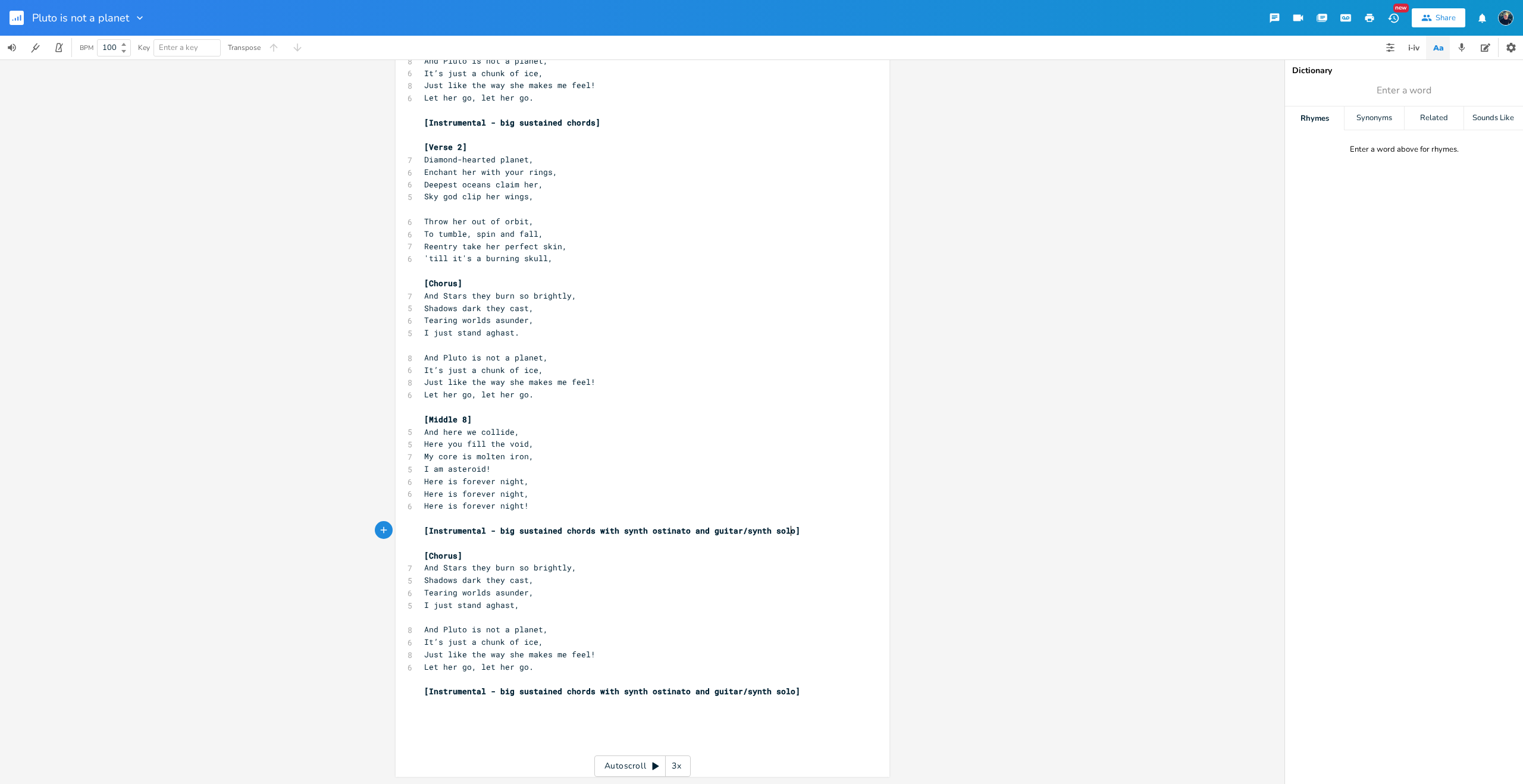
click at [510, 692] on span "[Instrumental - big sustained chords with synth ostinato and guitar/synth solo]" at bounding box center [612, 692] width 376 height 11
type textarea "ger"
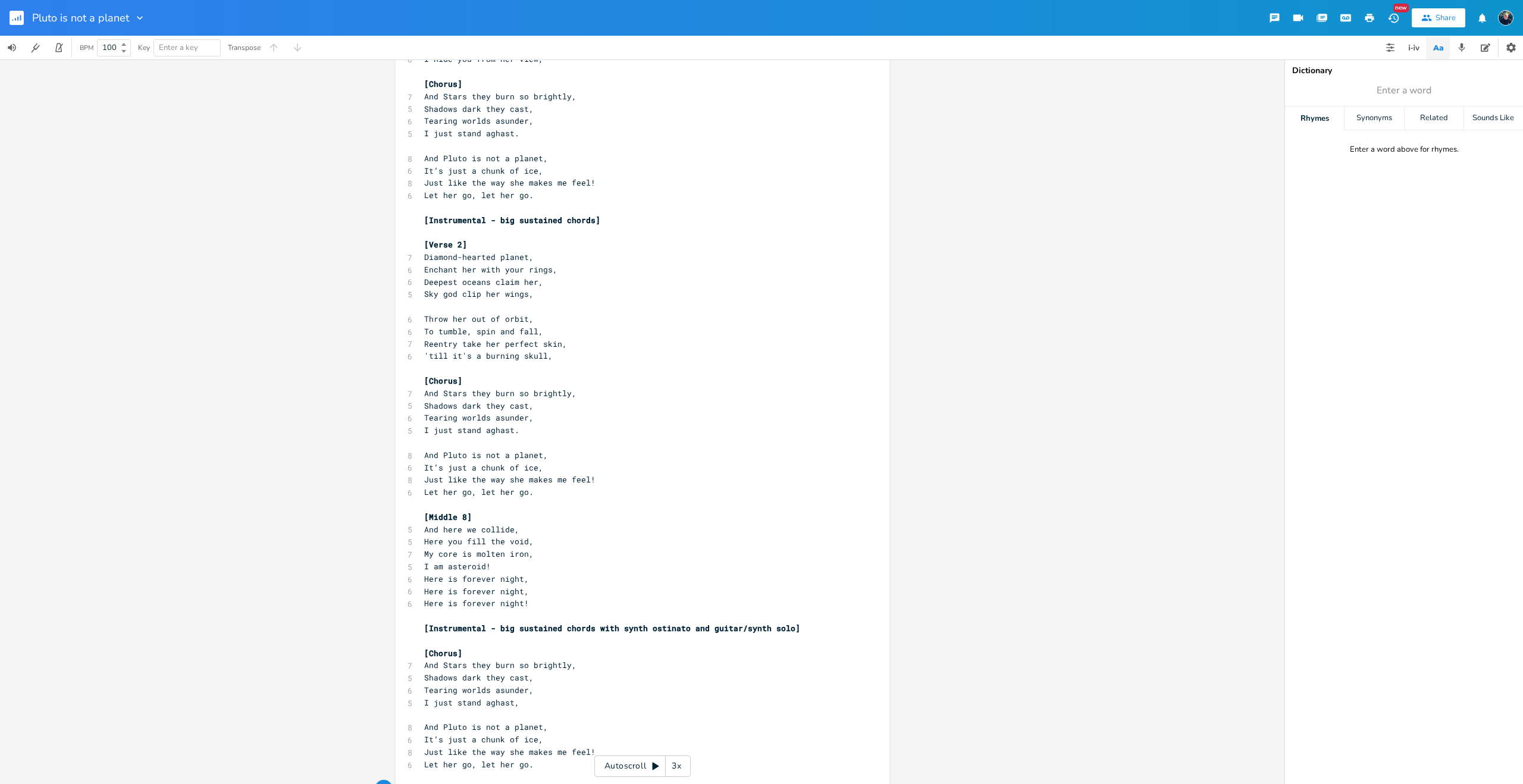
scroll to position [849, 0]
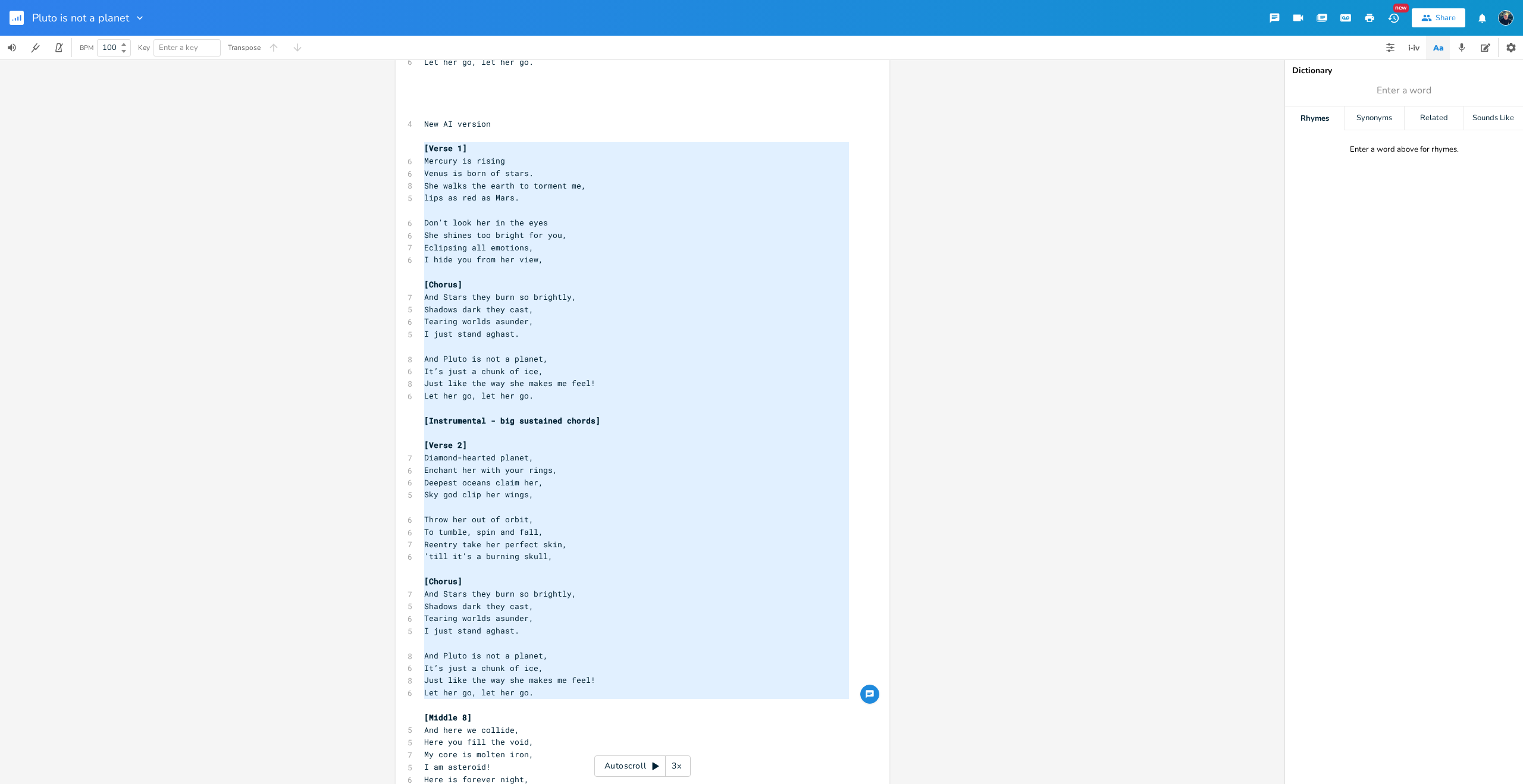
drag, startPoint x: 419, startPoint y: 145, endPoint x: 479, endPoint y: 704, distance: 562.2
click at [479, 704] on div "7 Pluto is not a Planet Stew [PERSON_NAME] Band: Astroturf ​ [Verse 1] Mercury …" at bounding box center [636, 149] width 430 height 1819
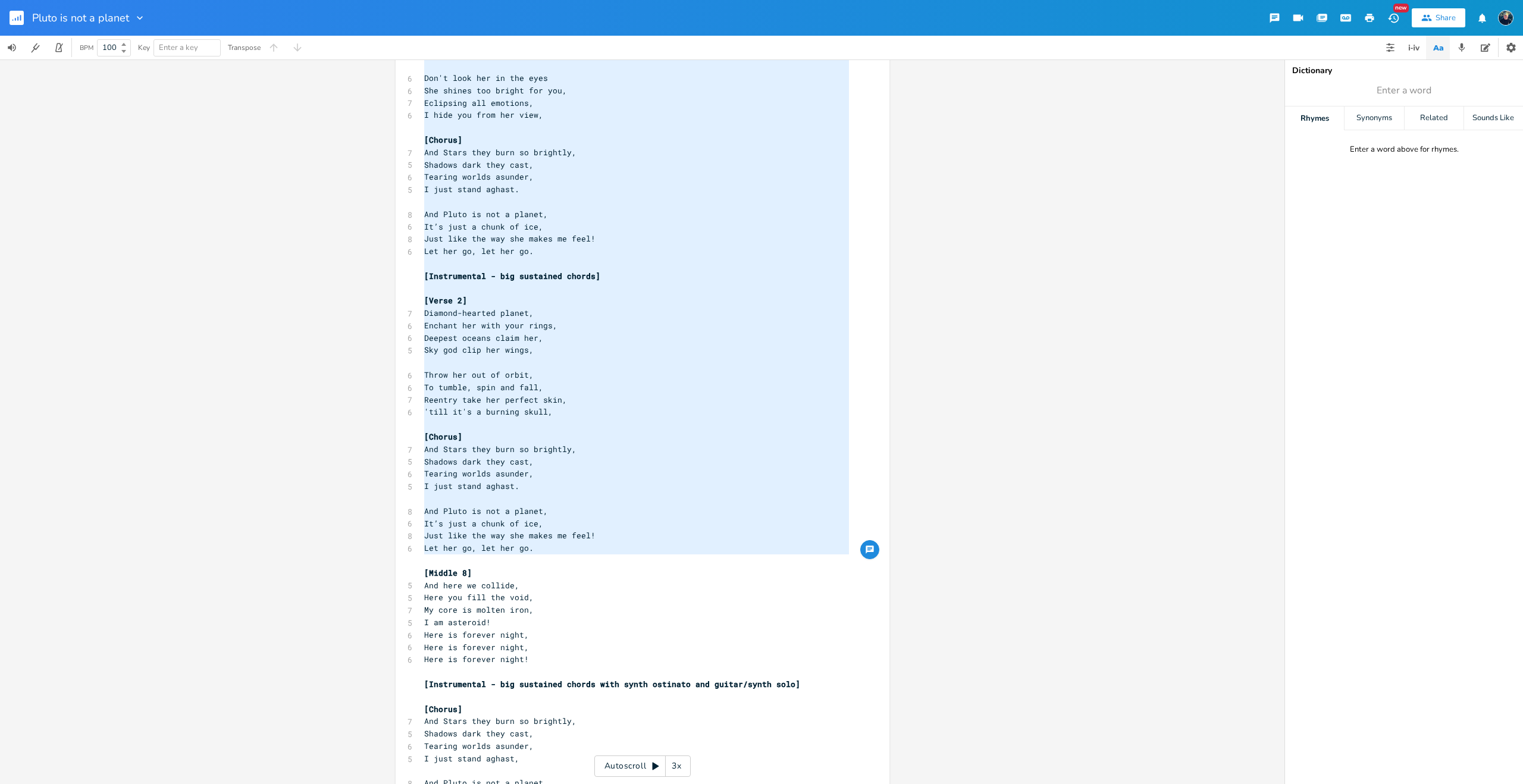
scroll to position [1147, 0]
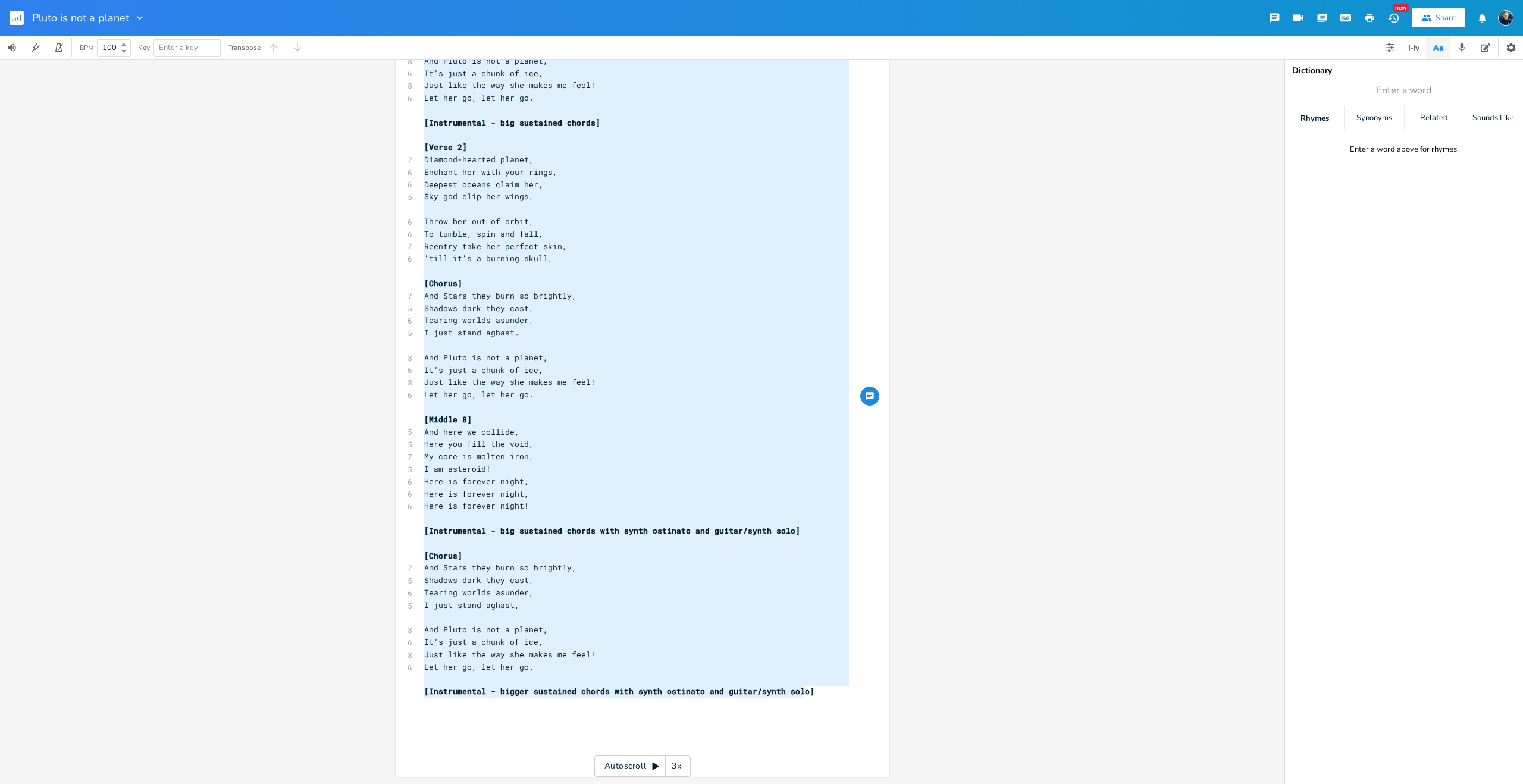
click at [816, 693] on pre "[Instrumental - bigger sustained chords with synth ostinato and guitar/synth so…" at bounding box center [636, 692] width 430 height 13
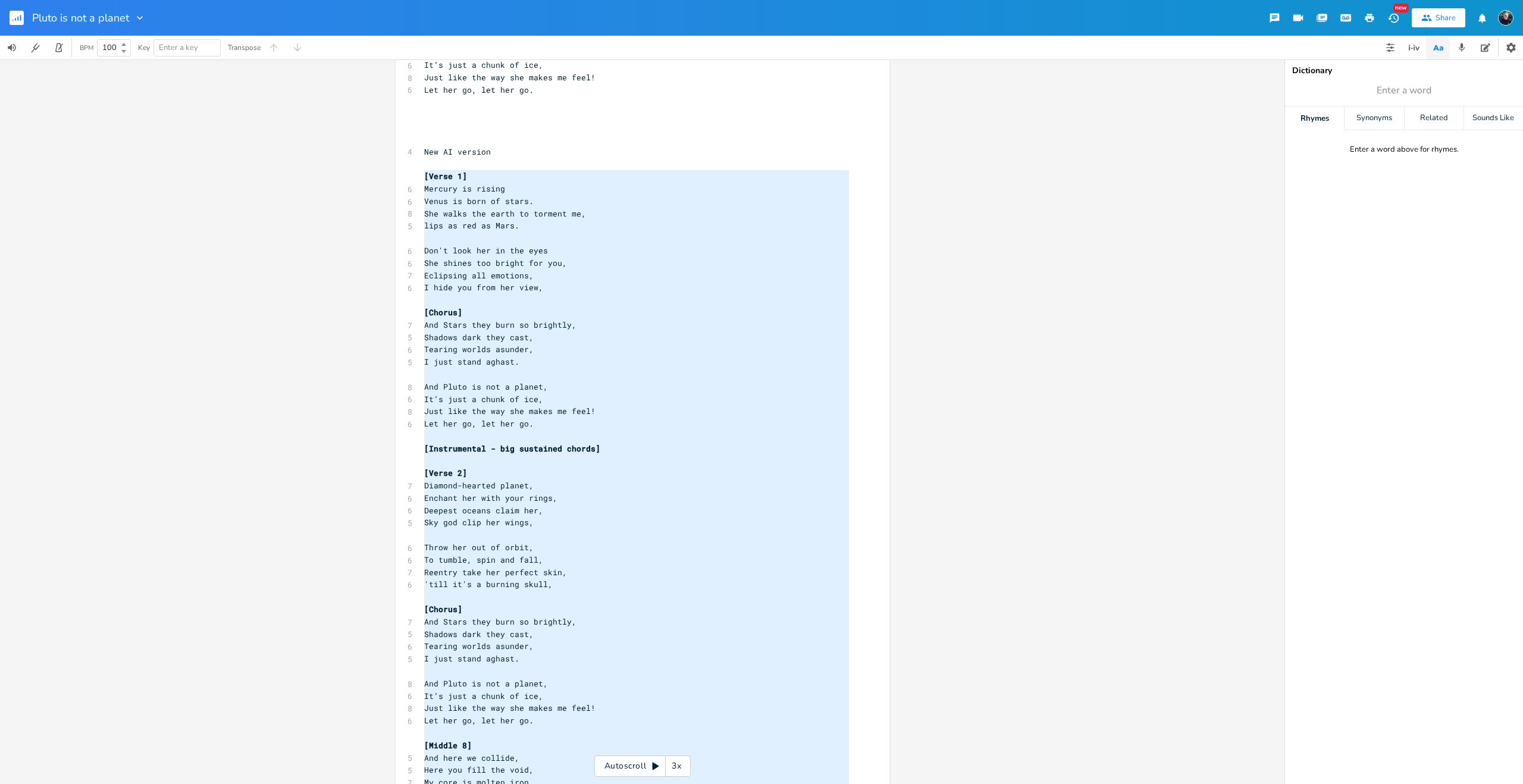
scroll to position [739, 0]
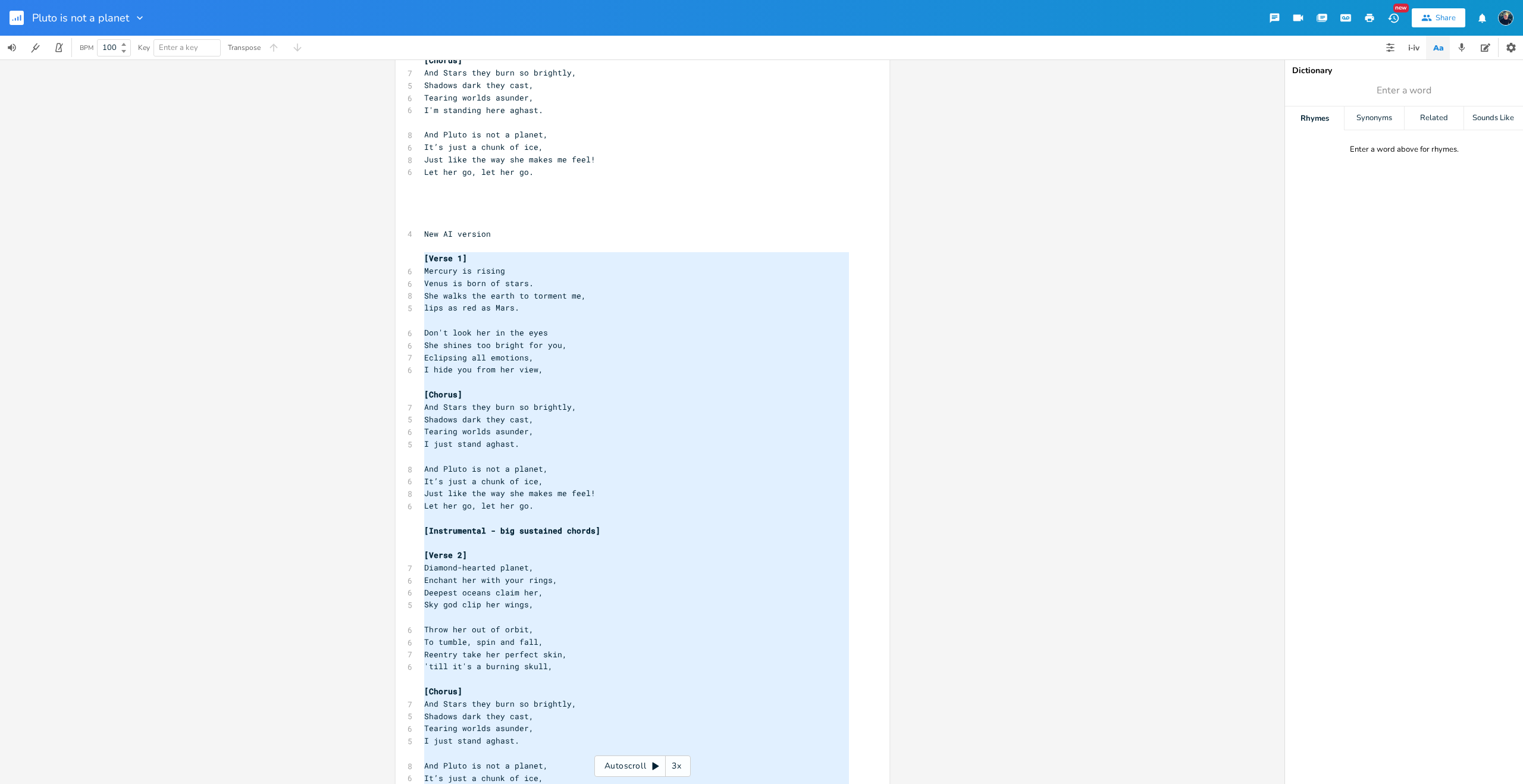
type textarea "[Lorem 2] Ipsumdo si ametco Adipi el sedd ei tempo. Inc utlab etd magna al enim…"
